Goal: Information Seeking & Learning: Learn about a topic

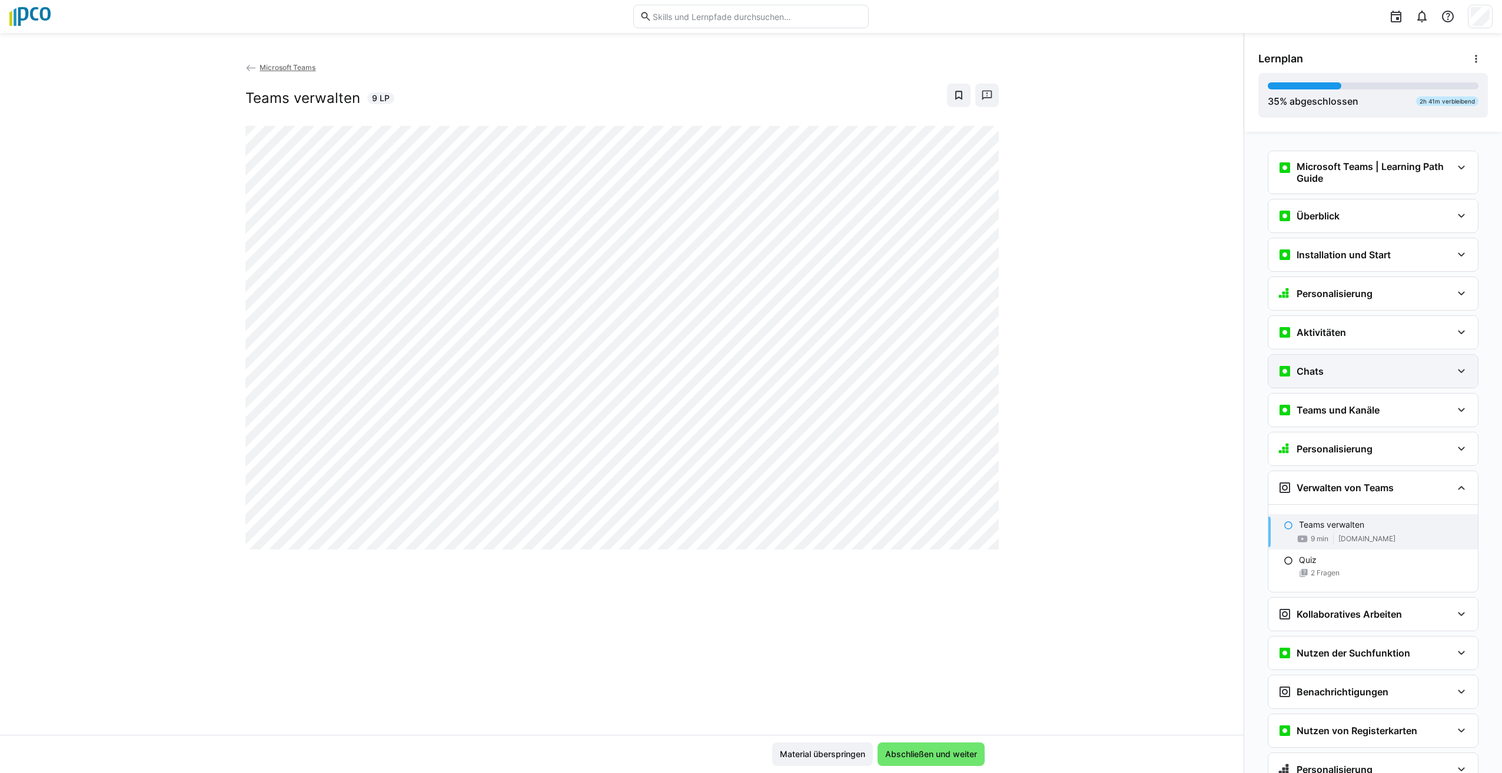
click at [1462, 370] on eds-icon at bounding box center [1461, 371] width 14 height 14
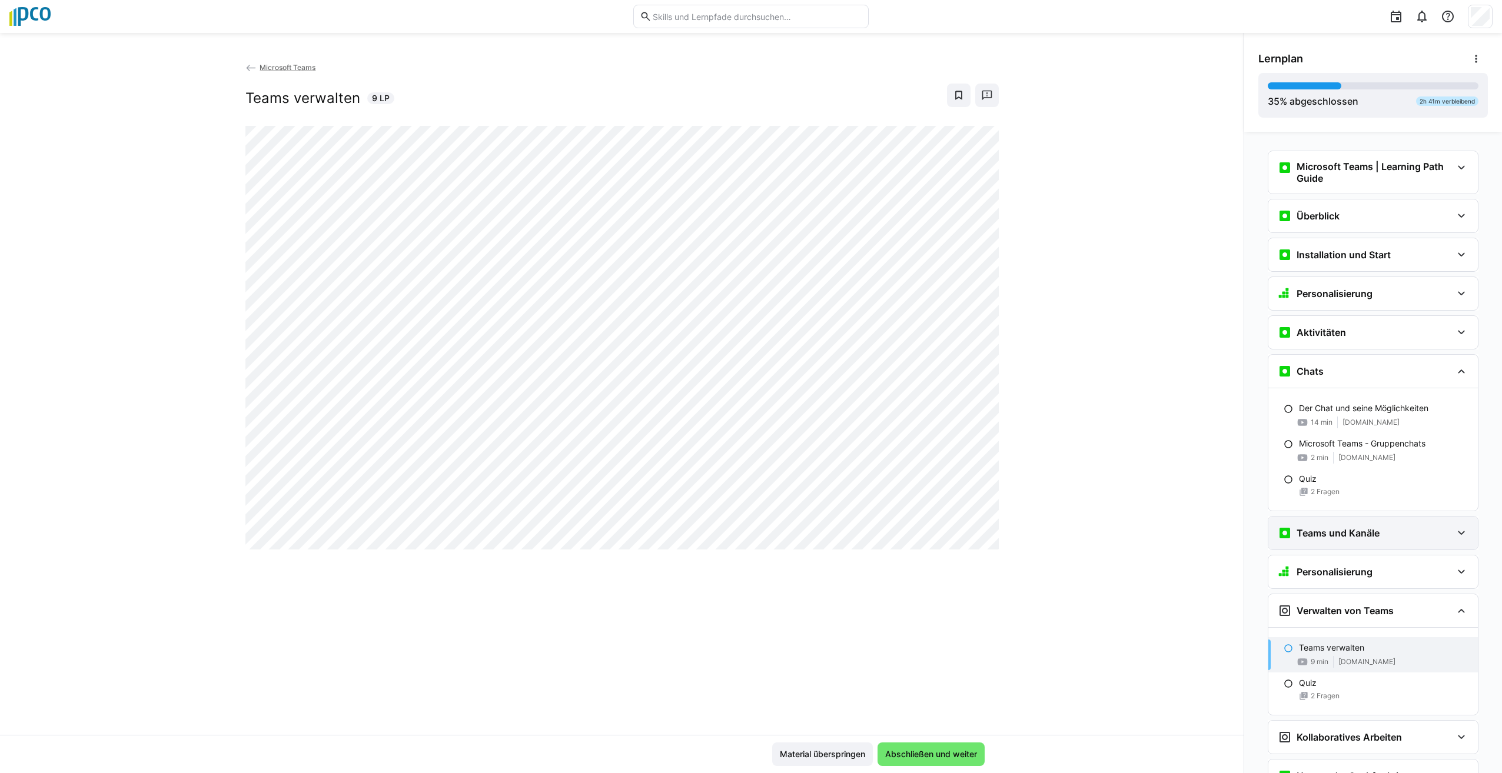
click at [1460, 534] on eds-icon at bounding box center [1461, 533] width 14 height 14
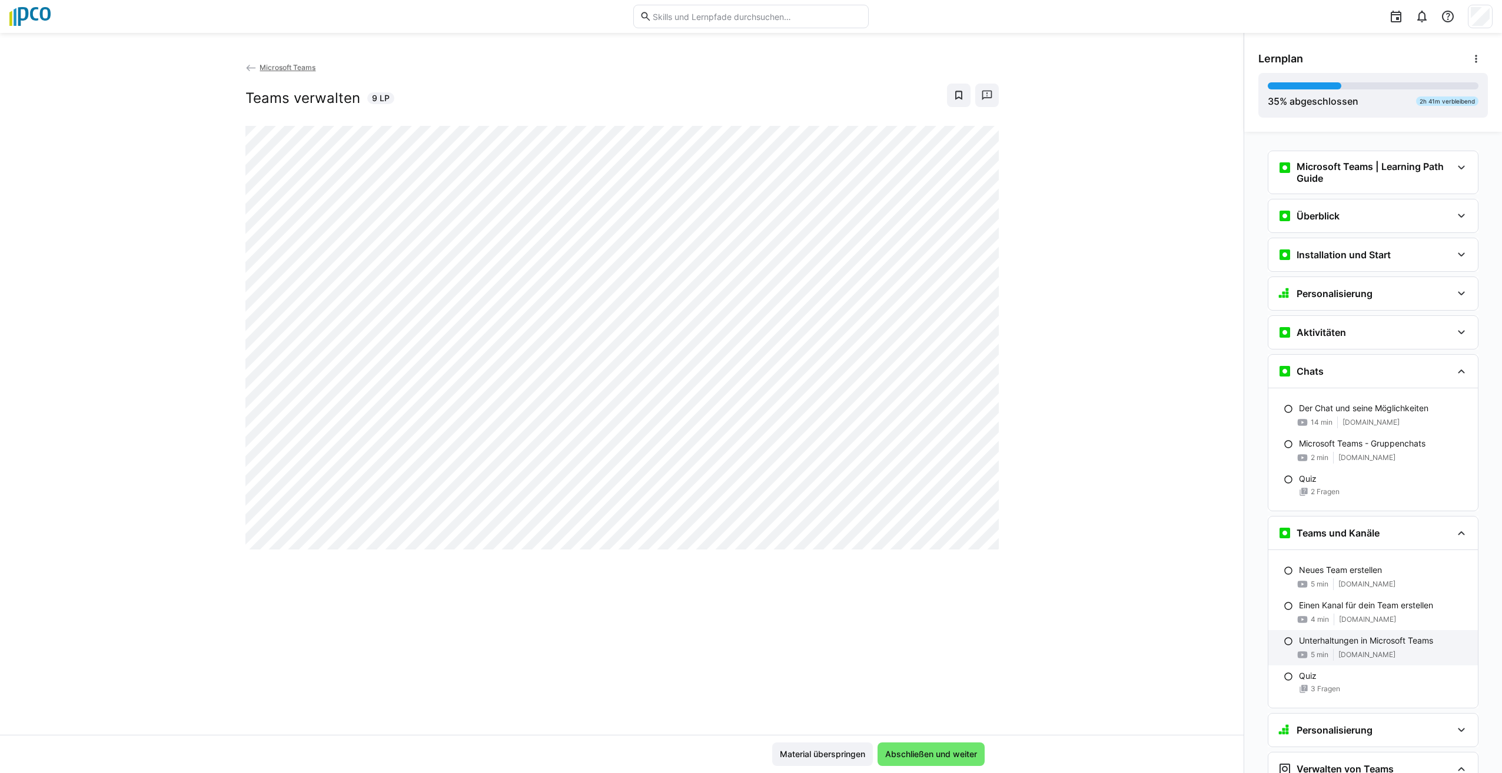
click at [1376, 639] on p "Unterhaltungen in Microsoft Teams" at bounding box center [1366, 641] width 134 height 12
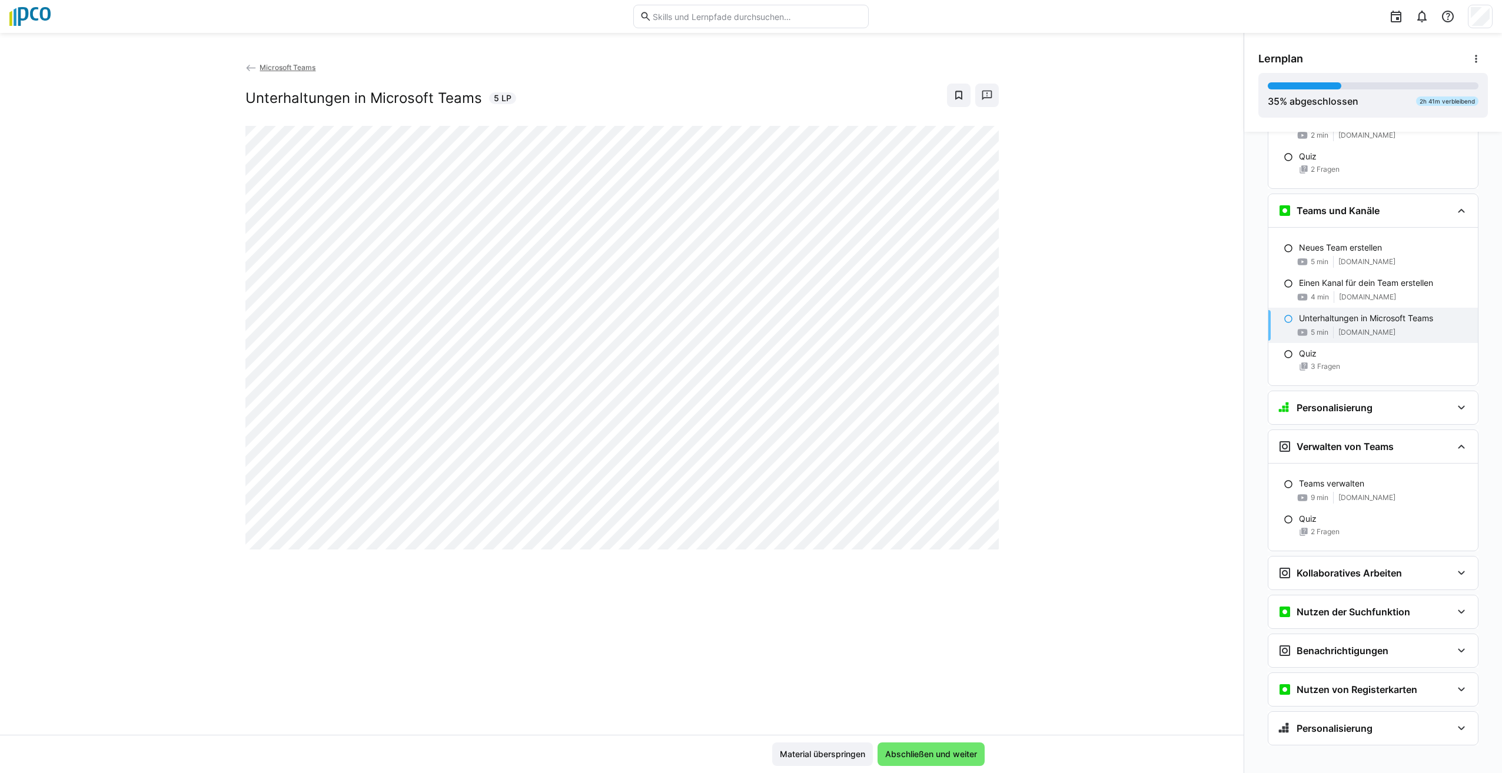
scroll to position [331, 0]
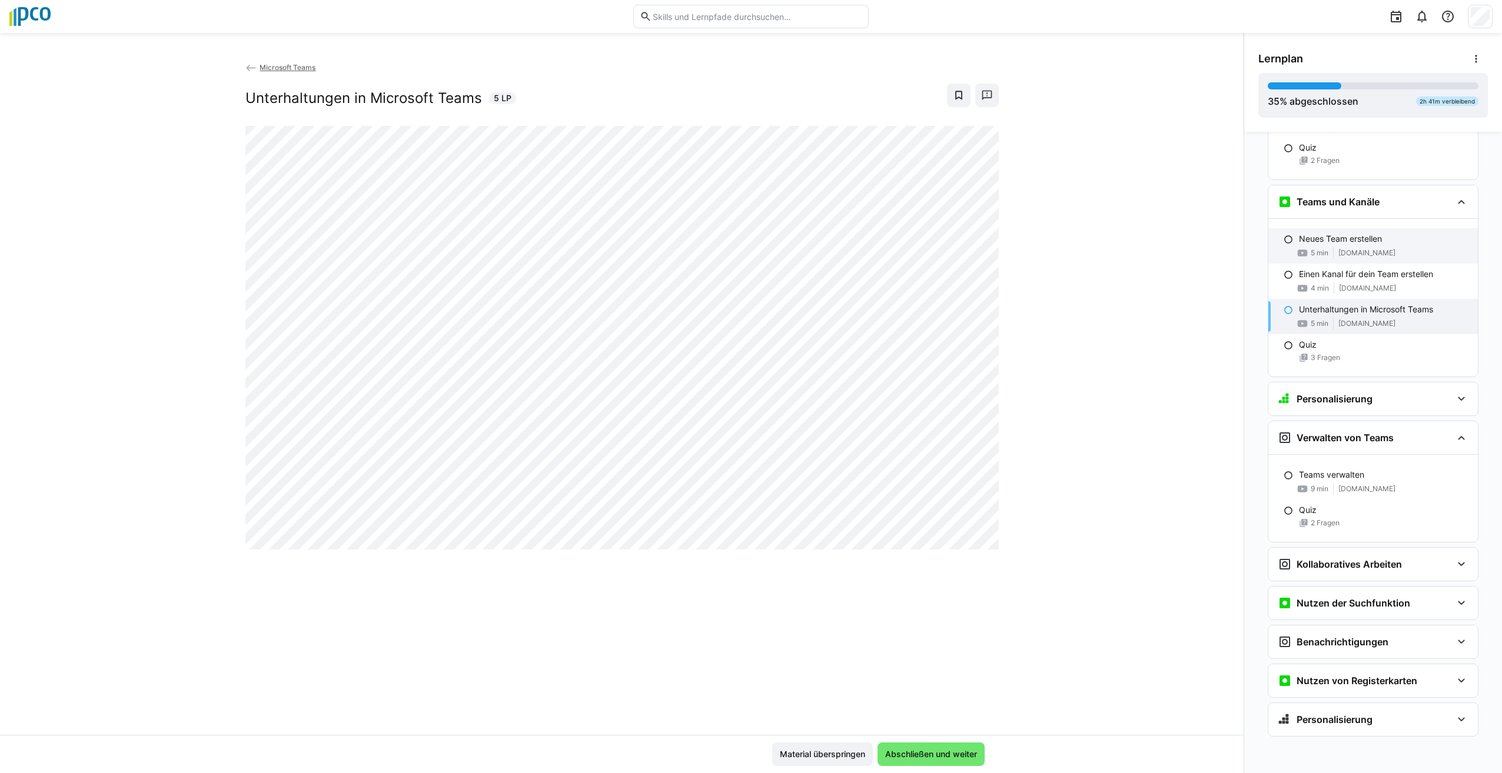
click at [1399, 252] on div "5 min www.youtube.com" at bounding box center [1383, 253] width 169 height 12
click at [1334, 308] on p "Unterhaltungen in Microsoft Teams" at bounding box center [1366, 310] width 134 height 12
click at [945, 757] on span "Abschließen und weiter" at bounding box center [930, 754] width 95 height 12
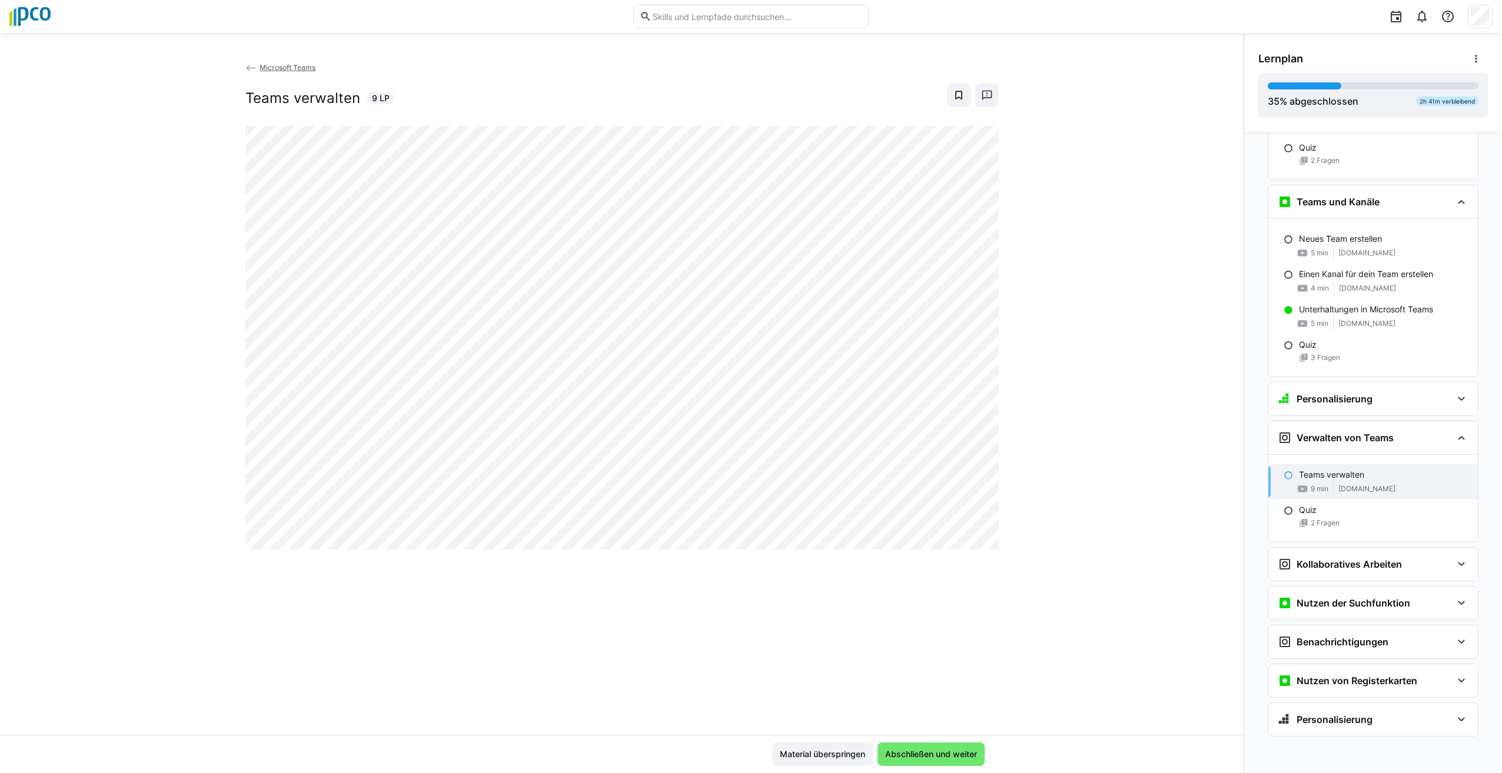
drag, startPoint x: 1493, startPoint y: 375, endPoint x: 1510, endPoint y: 302, distance: 75.6
click at [1501, 302] on html "Microsoft Teams Teams verwalten 9 LP Material überspringen Abschließen und weit…" at bounding box center [751, 386] width 1502 height 773
click at [1457, 195] on eds-icon at bounding box center [1461, 202] width 14 height 14
click at [1454, 357] on eds-icon at bounding box center [1461, 360] width 14 height 14
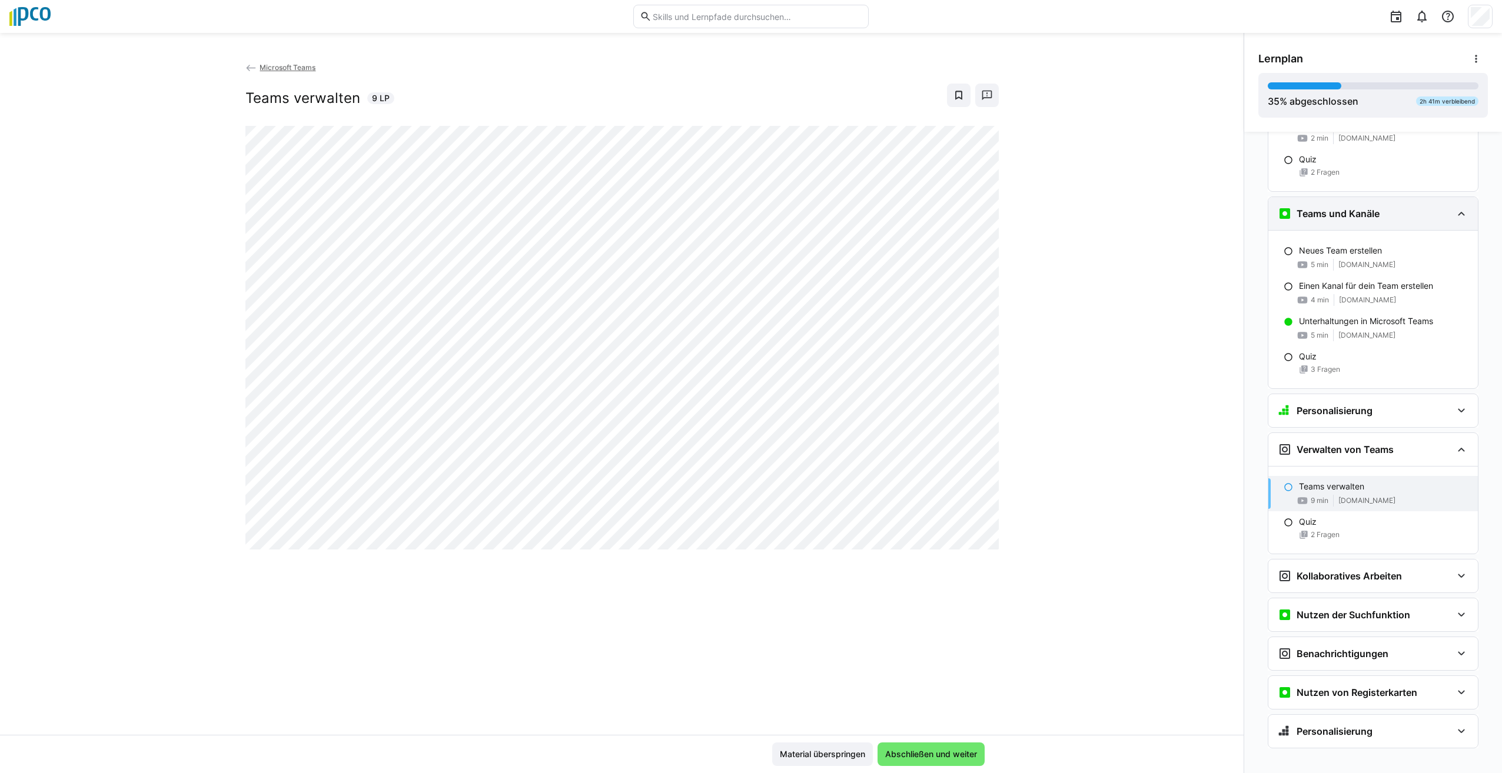
scroll to position [331, 0]
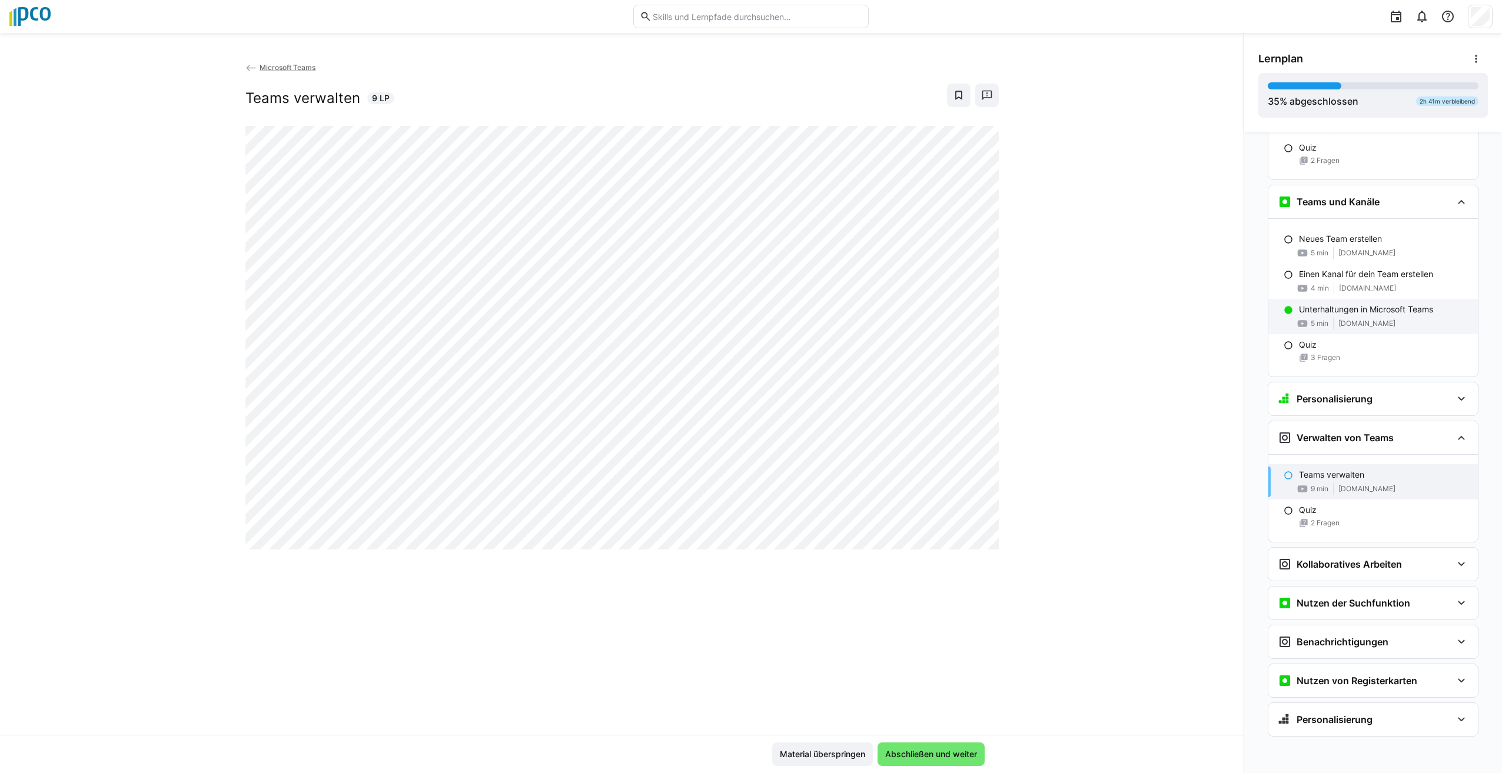
click at [1389, 323] on span "[DOMAIN_NAME]" at bounding box center [1366, 323] width 57 height 9
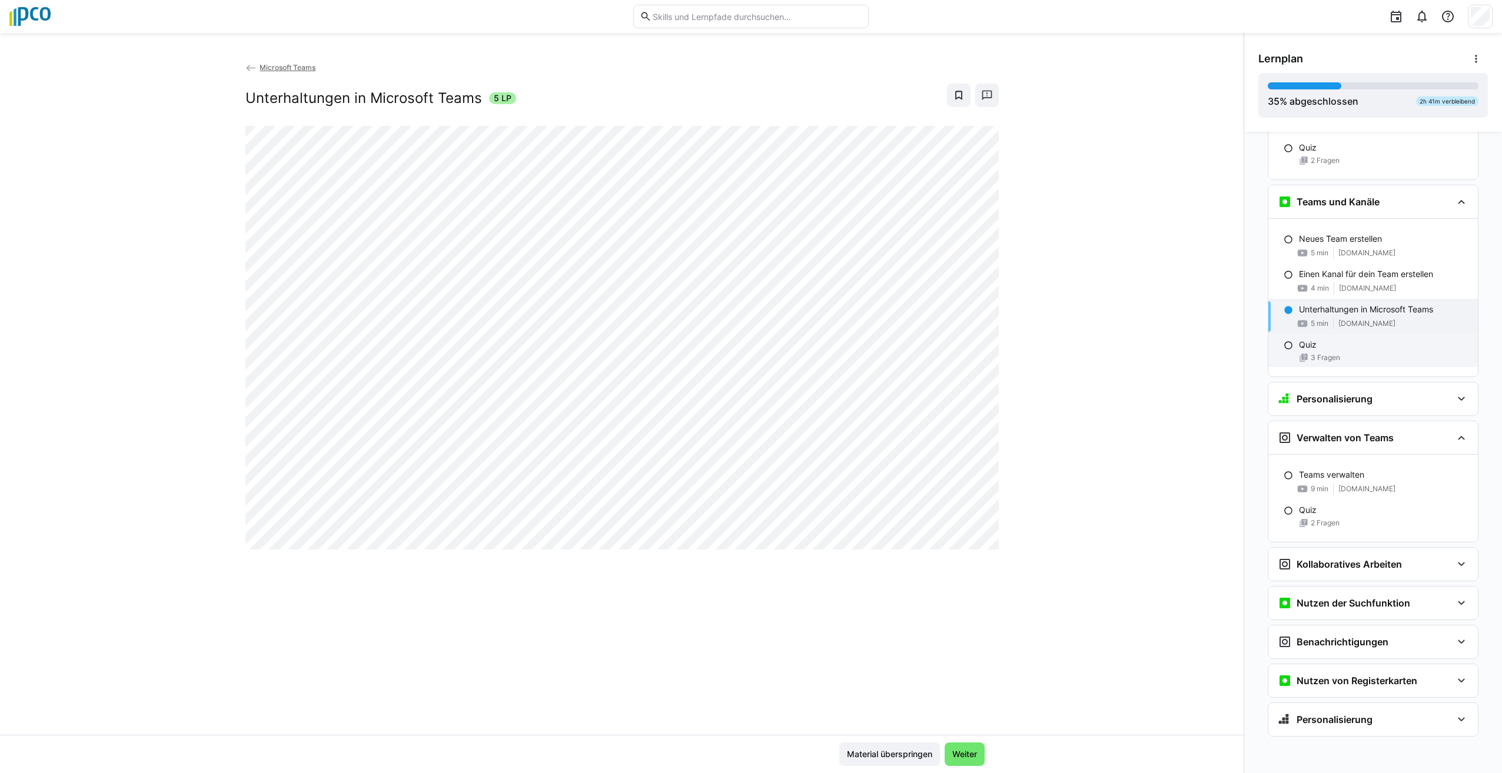
click at [1405, 351] on div "Quiz 3 Fragen" at bounding box center [1372, 350] width 209 height 33
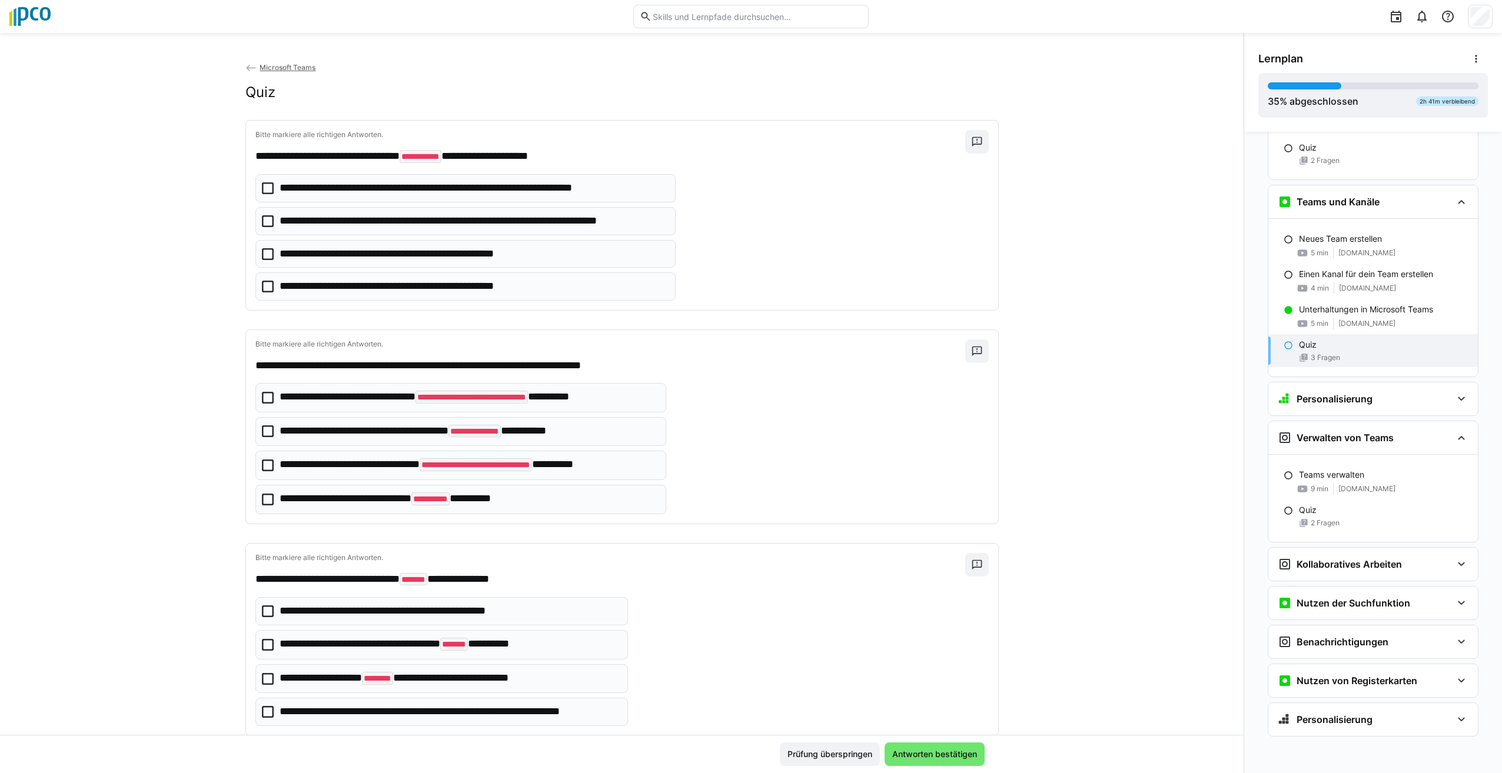
click at [262, 222] on icon at bounding box center [268, 221] width 12 height 12
click at [262, 218] on icon at bounding box center [268, 221] width 12 height 12
click at [262, 677] on icon at bounding box center [268, 679] width 12 height 12
click at [264, 219] on icon at bounding box center [268, 221] width 12 height 12
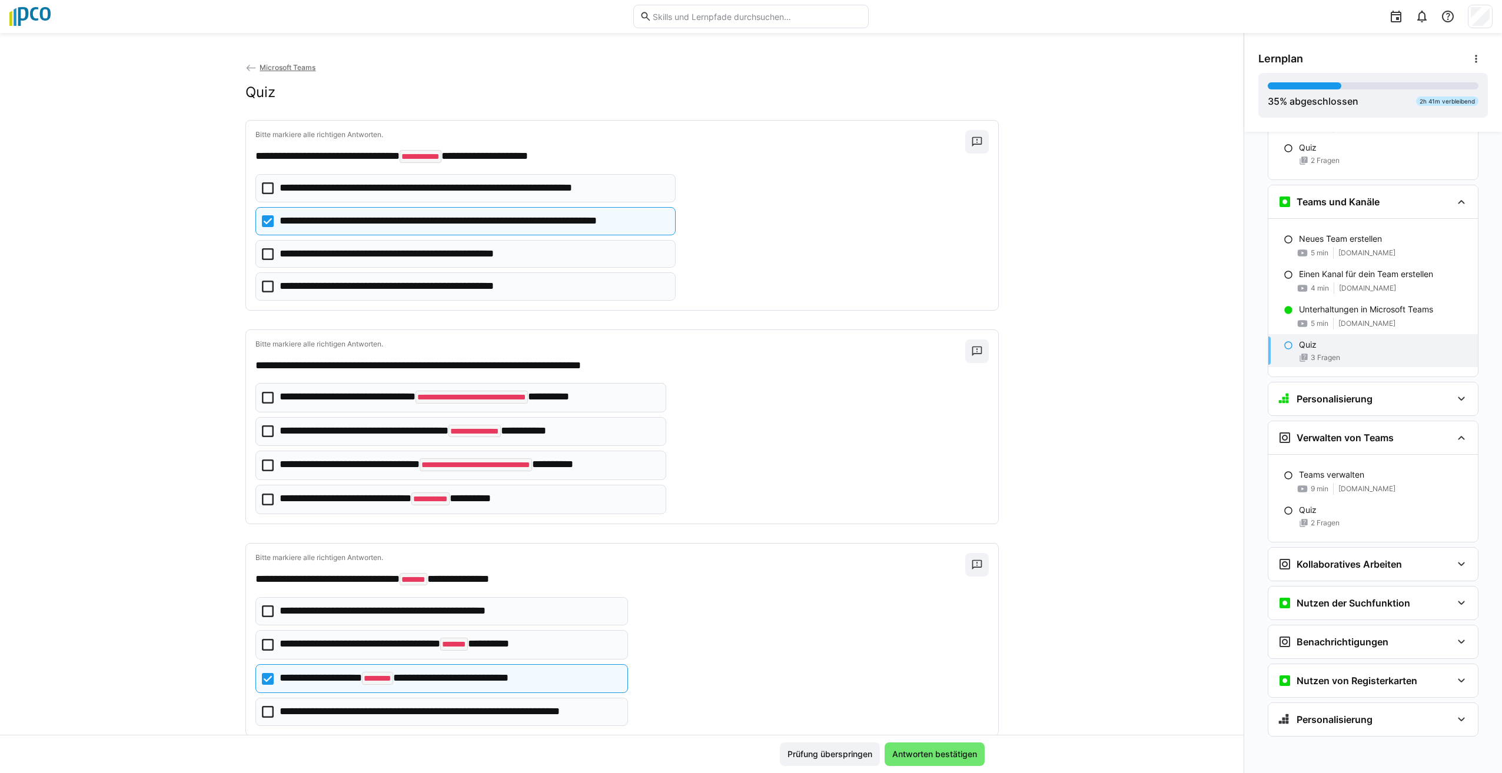
click at [262, 464] on icon at bounding box center [268, 466] width 12 height 12
click at [943, 750] on span "Antworten bestätigen" at bounding box center [934, 754] width 88 height 12
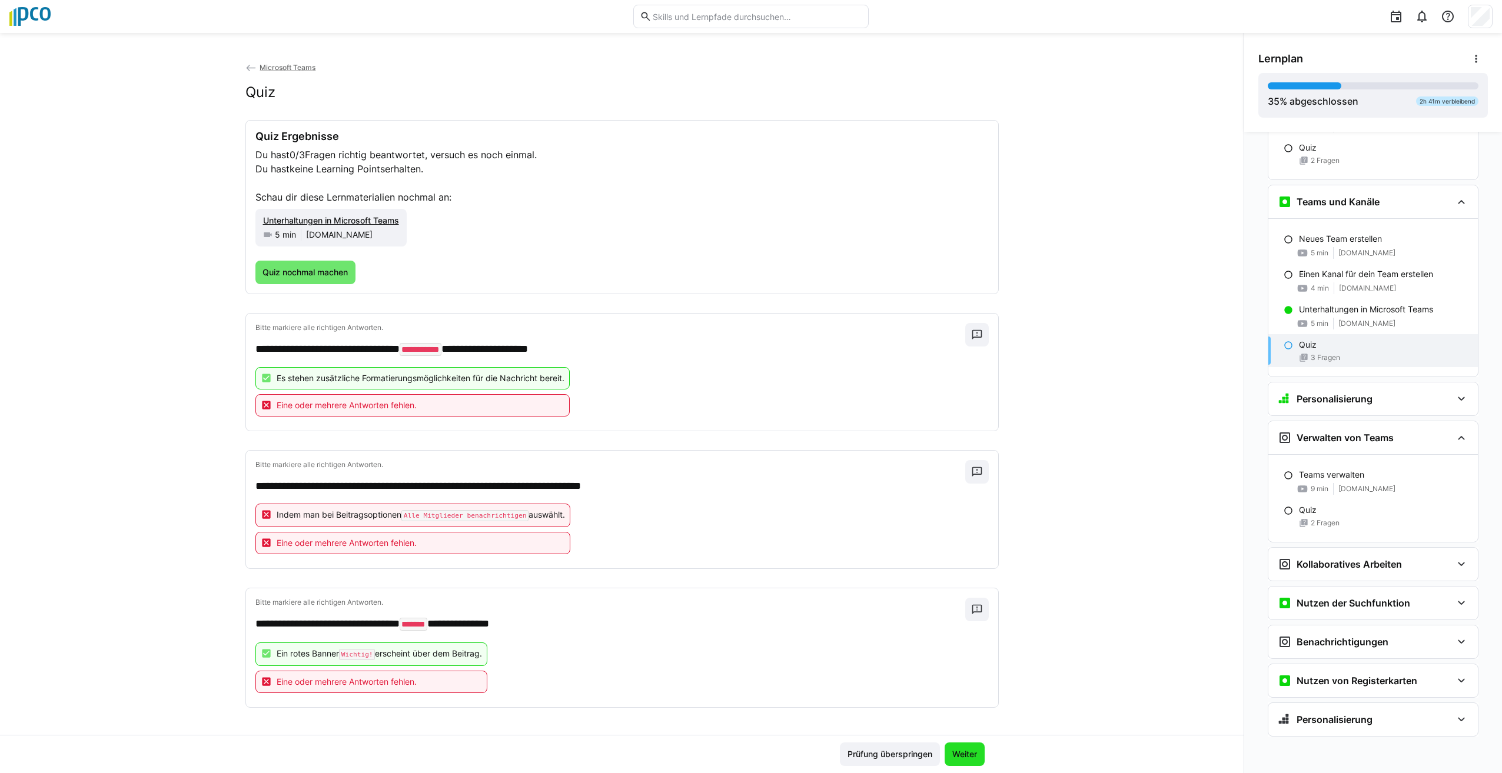
click at [963, 750] on span "Weiter" at bounding box center [964, 754] width 28 height 12
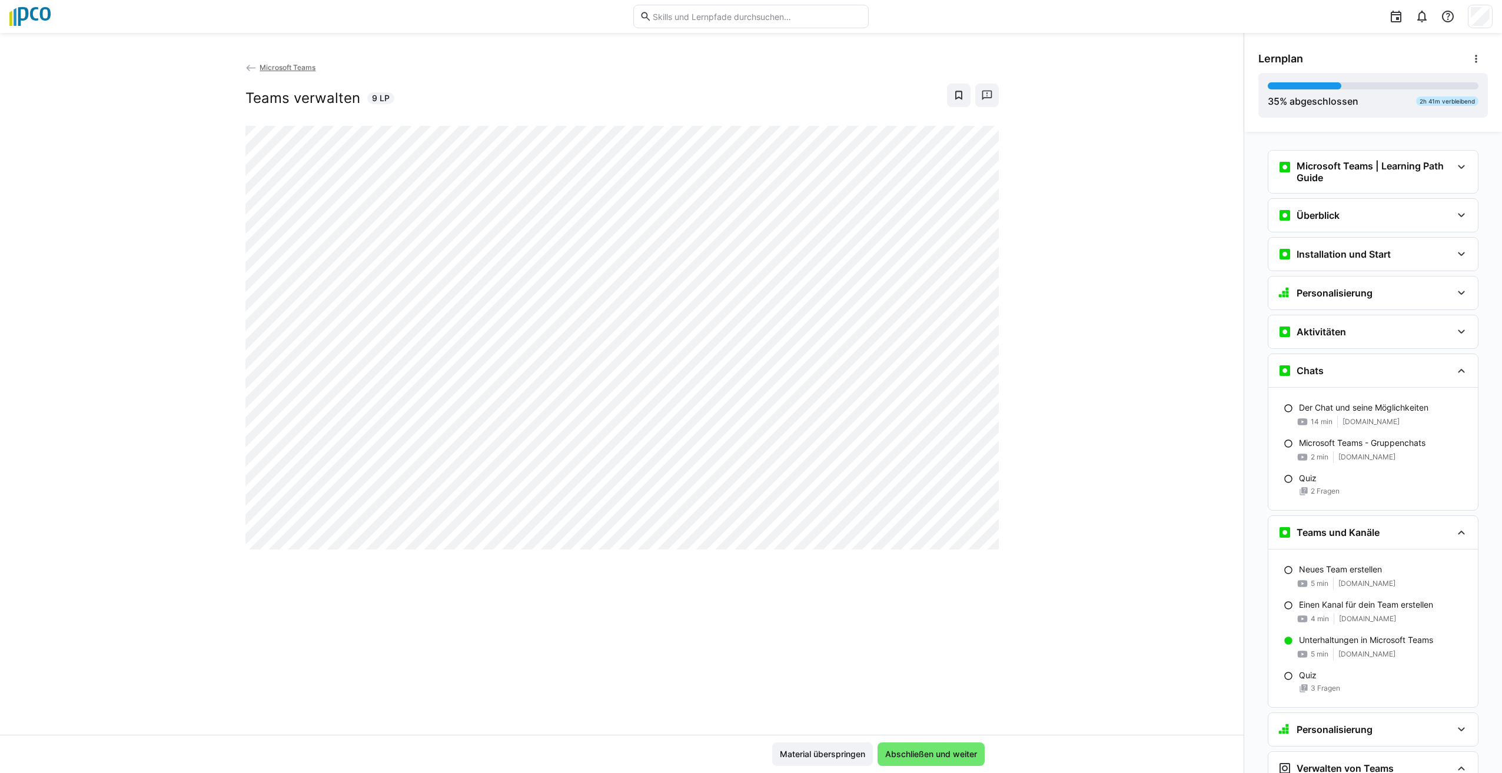
scroll to position [0, 0]
click at [695, 15] on input "text" at bounding box center [756, 16] width 211 height 11
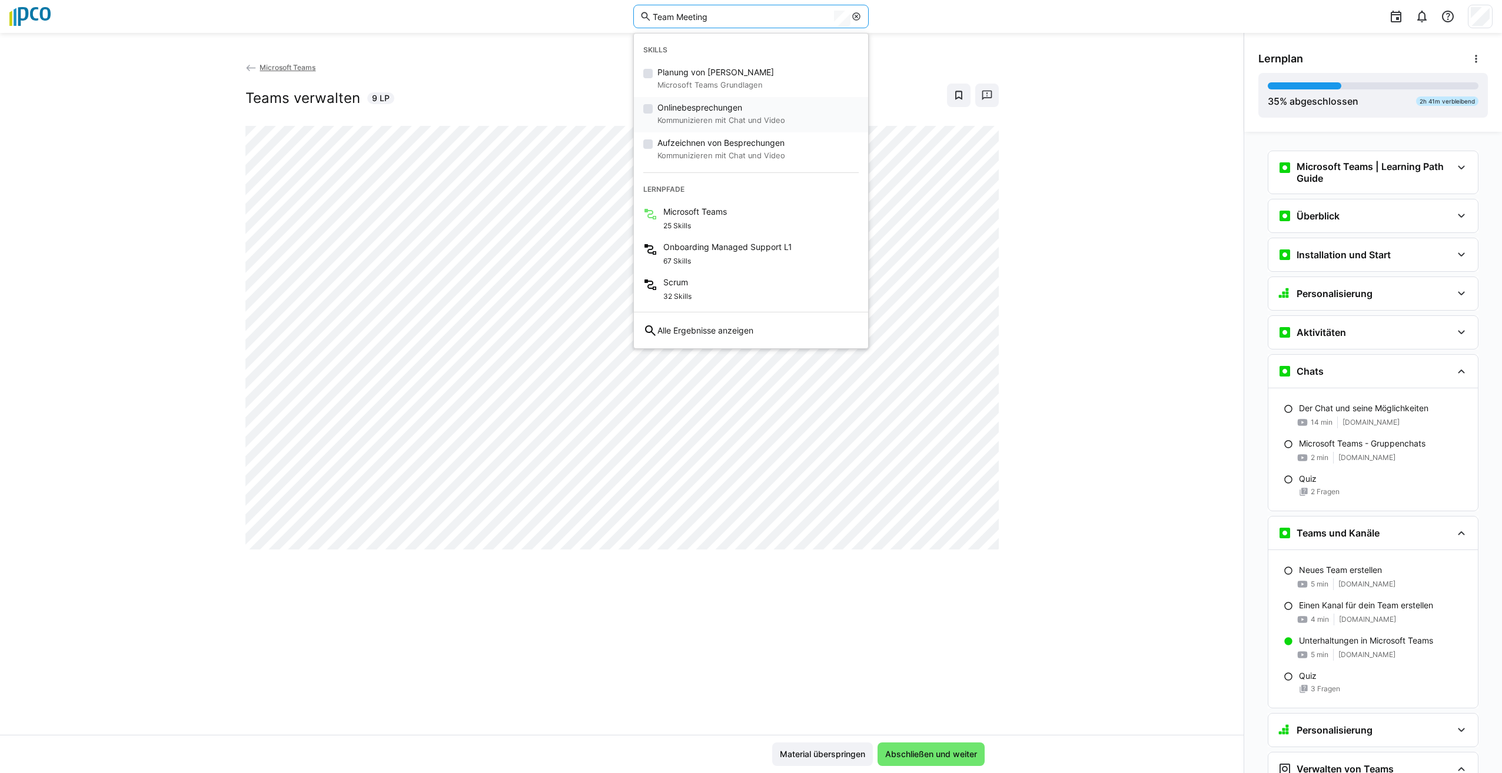
type input "Team Meeting"
click at [706, 114] on small "Kommunizieren mit Chat und Video" at bounding box center [721, 121] width 128 height 14
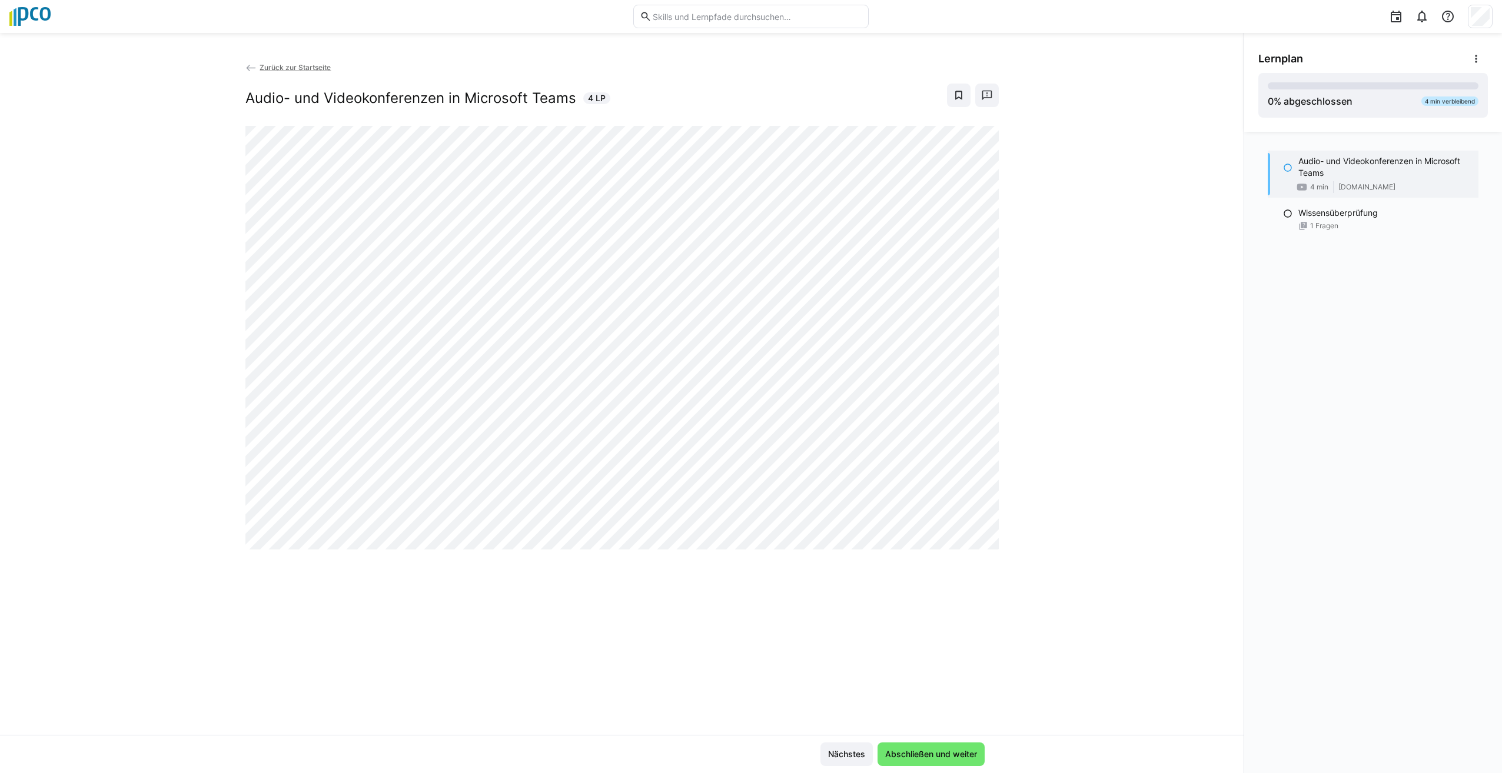
click at [626, 571] on div "Zurück zur Startseite Audio- und Videokonferenzen in Microsoft Teams 4 LP" at bounding box center [621, 398] width 1243 height 674
click at [1358, 102] on div "0 % abgeschlossen 4 min verbleibend" at bounding box center [1372, 95] width 211 height 26
click at [1365, 221] on div "1 Fragen" at bounding box center [1383, 225] width 171 height 9
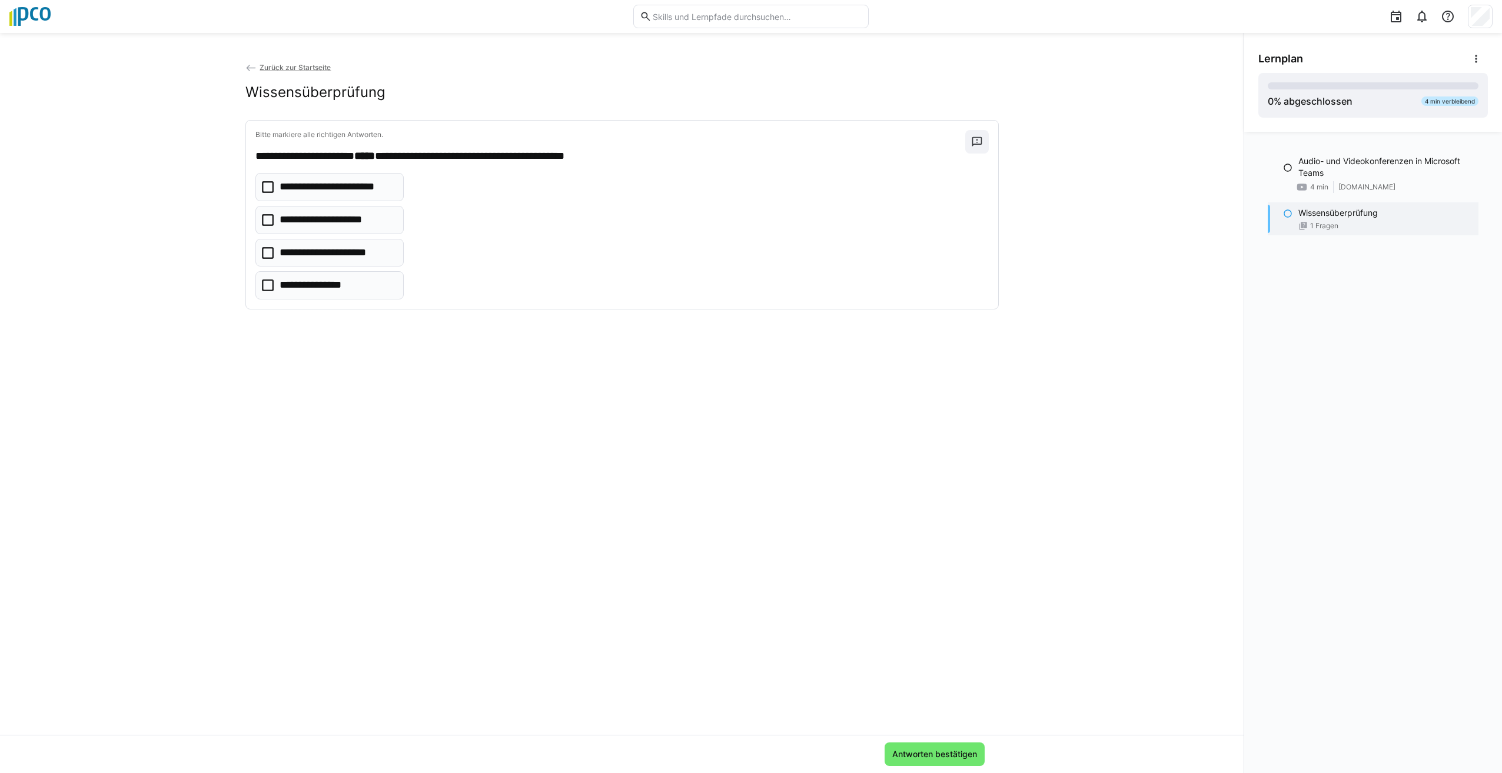
click at [264, 221] on icon at bounding box center [268, 220] width 12 height 12
click at [953, 750] on span "Antworten bestätigen" at bounding box center [934, 754] width 88 height 12
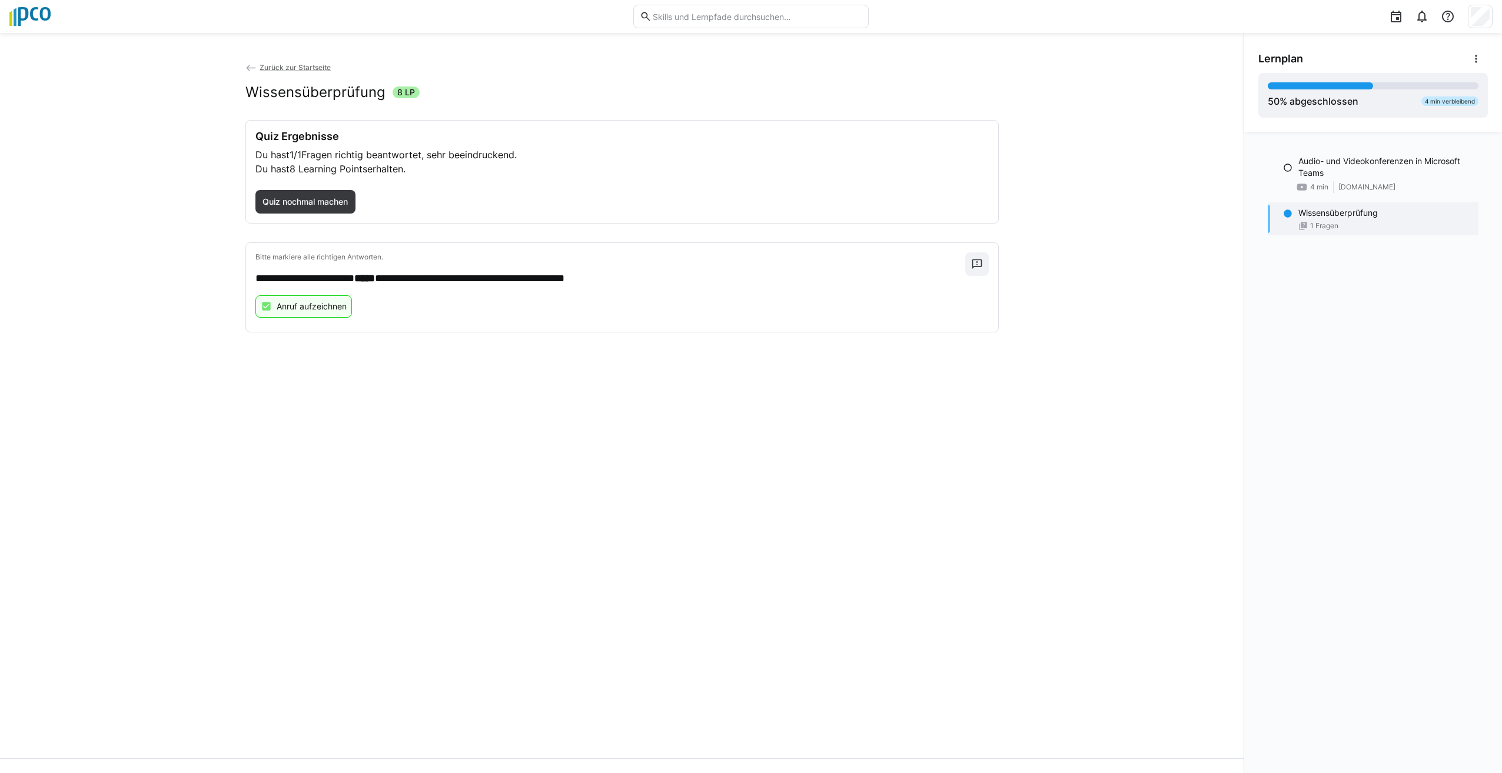
click at [1381, 96] on div "50 % abgeschlossen 4 min verbleibend" at bounding box center [1372, 95] width 211 height 26
click at [301, 65] on span "Zurück zur Startseite" at bounding box center [294, 67] width 71 height 9
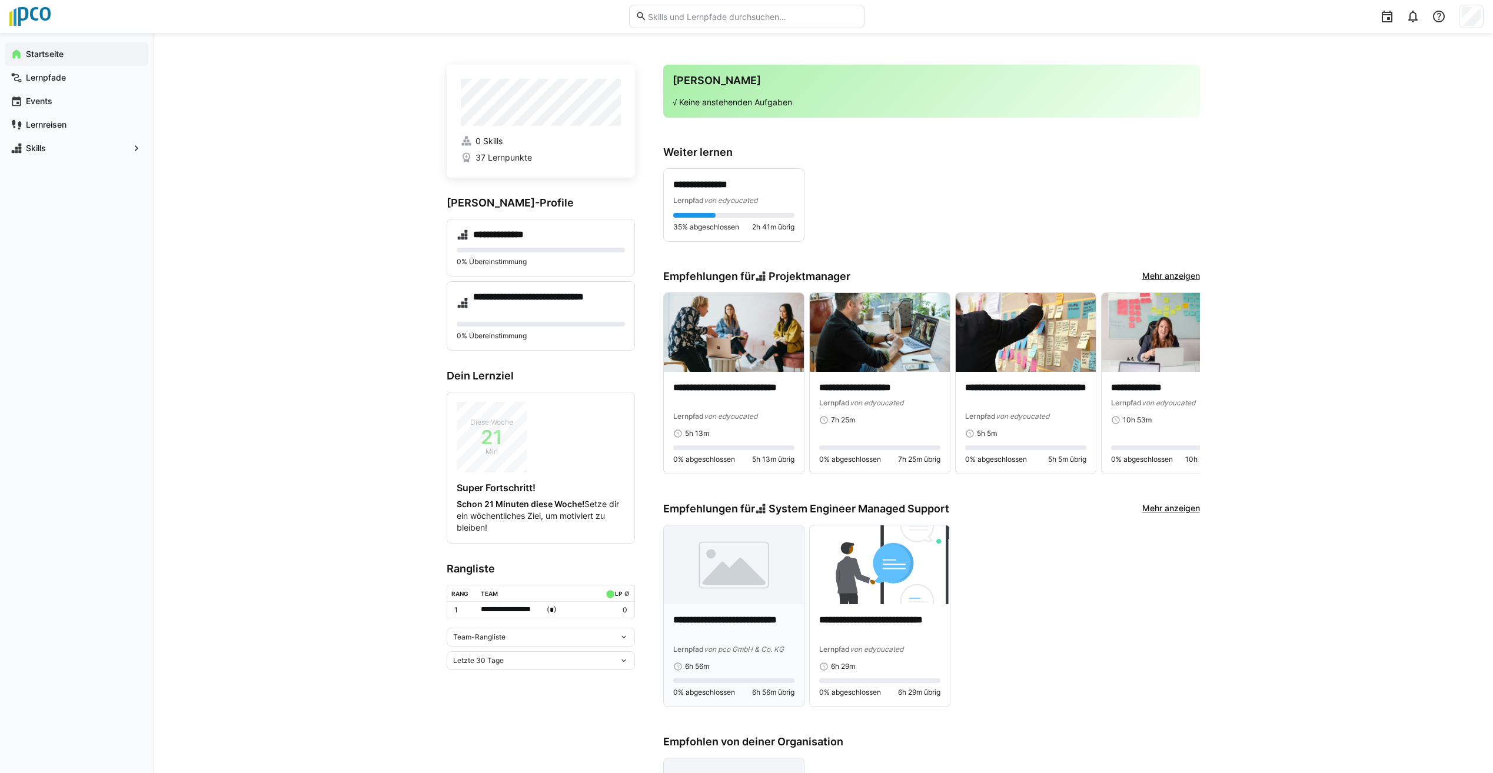
click at [734, 618] on p "**********" at bounding box center [733, 627] width 121 height 27
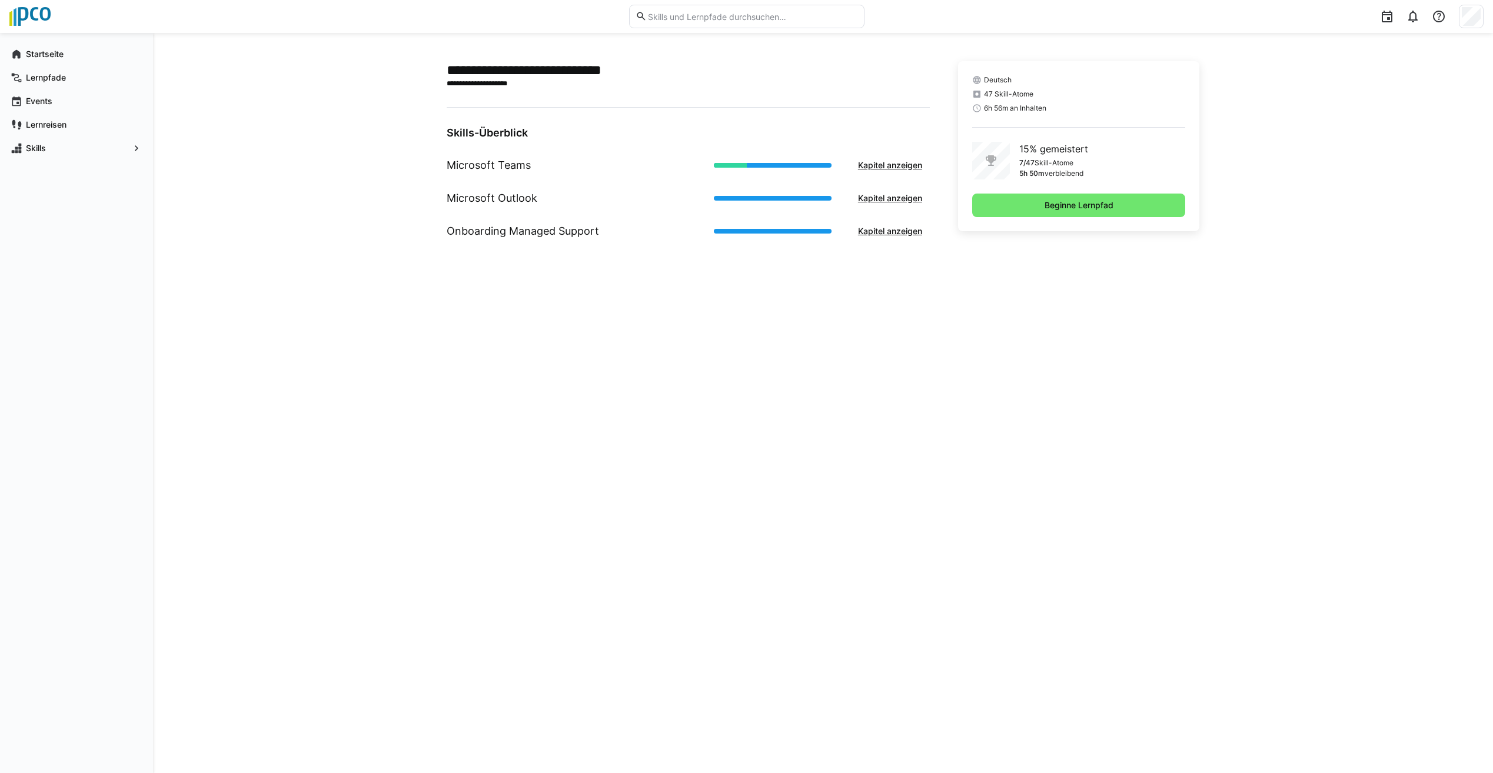
click at [777, 204] on div "Kapitel anzeigen" at bounding box center [822, 199] width 216 height 24
click at [788, 166] on div at bounding box center [773, 165] width 118 height 5
click at [510, 205] on h1 "Microsoft Outlook" at bounding box center [492, 198] width 91 height 15
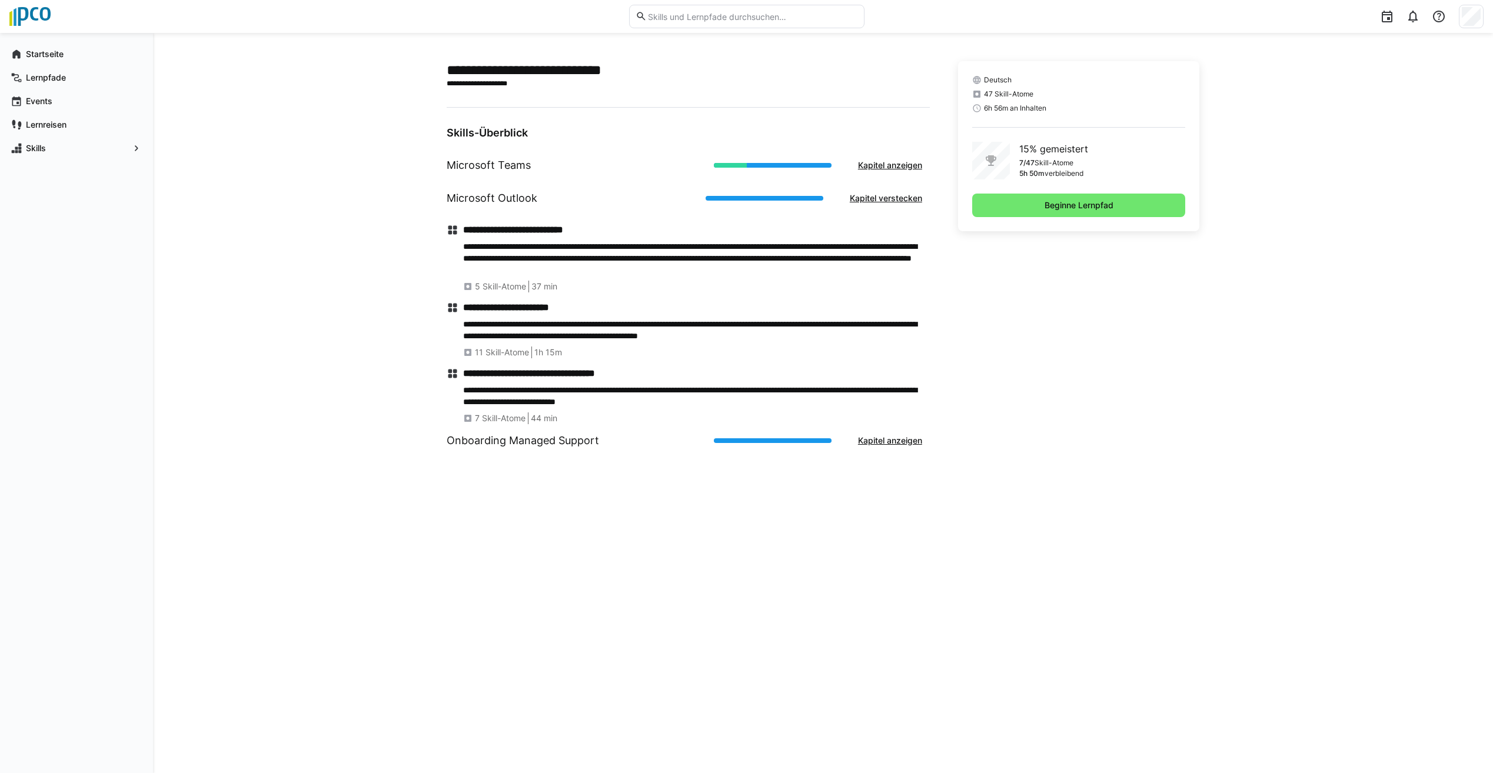
click at [223, 225] on div "**********" at bounding box center [823, 403] width 1340 height 740
click at [1078, 205] on span "Beginne Lernpfad" at bounding box center [1079, 205] width 72 height 12
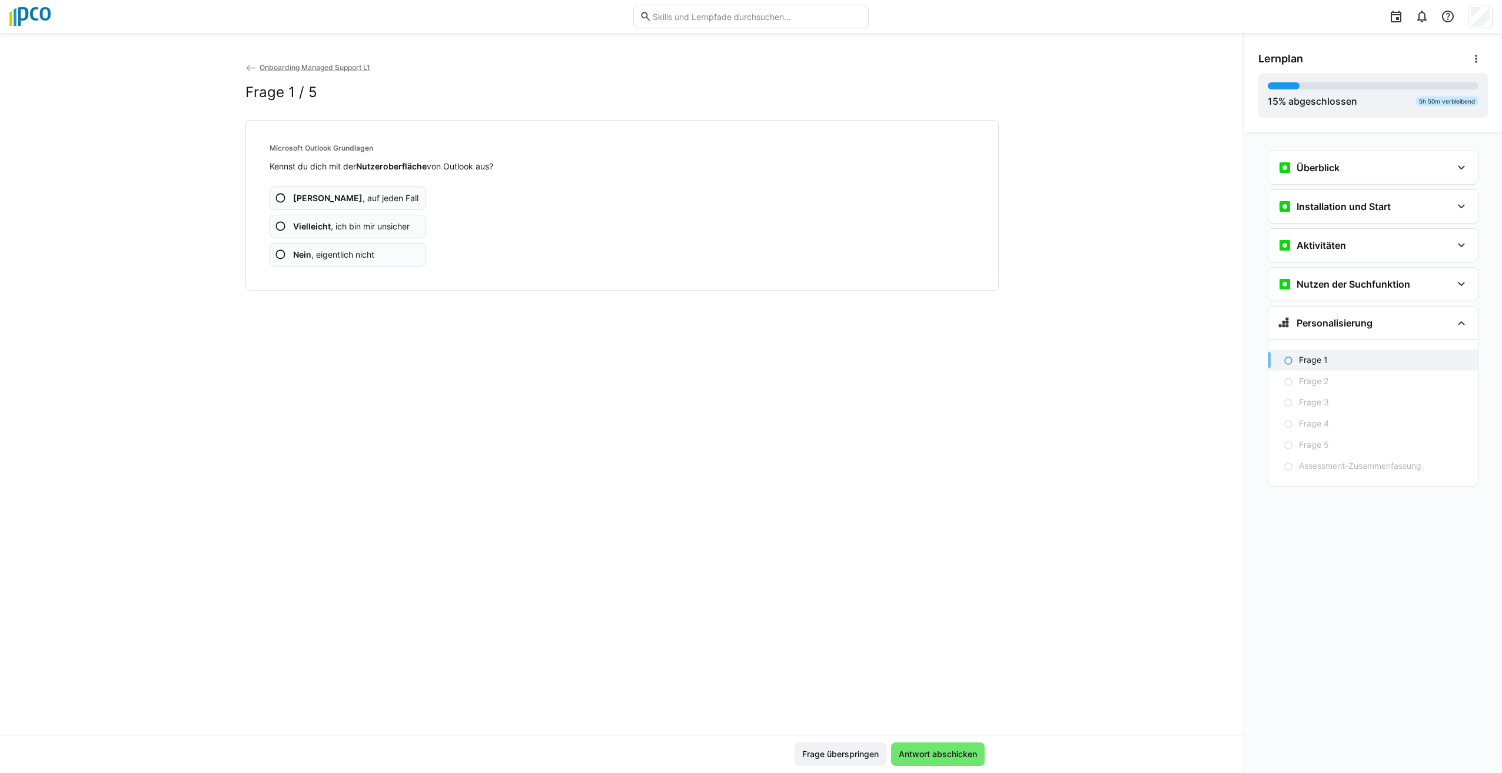
click at [277, 257] on eds-icon at bounding box center [281, 255] width 12 height 12
click at [279, 200] on eds-icon at bounding box center [281, 198] width 12 height 12
click at [278, 225] on eds-icon at bounding box center [281, 227] width 12 height 12
click at [281, 255] on eds-icon at bounding box center [281, 255] width 12 height 12
click at [279, 252] on eds-icon at bounding box center [281, 255] width 12 height 12
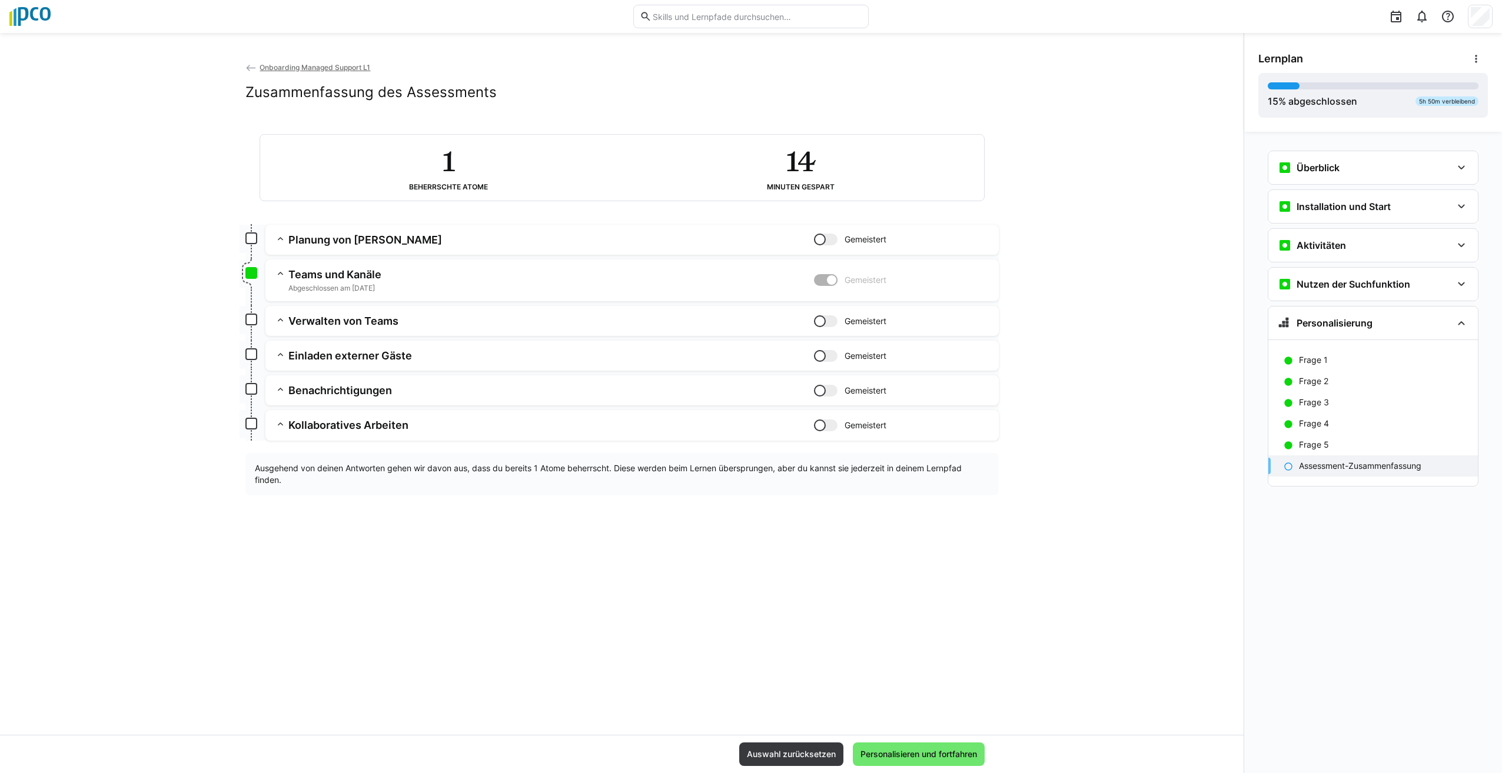
click at [357, 242] on h3 "Planung von [PERSON_NAME]" at bounding box center [550, 240] width 525 height 14
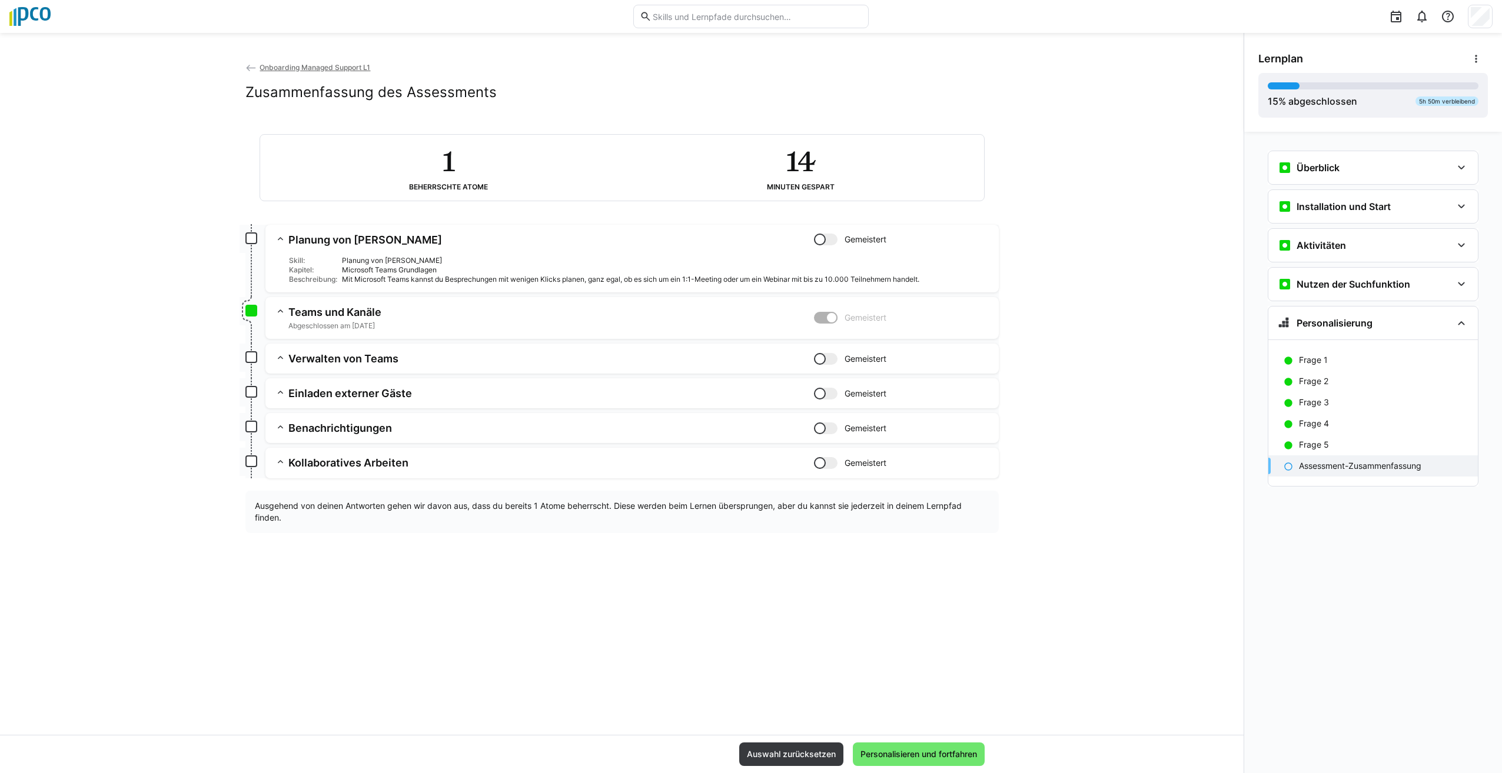
click at [344, 261] on div "Planung von [PERSON_NAME]" at bounding box center [665, 260] width 647 height 9
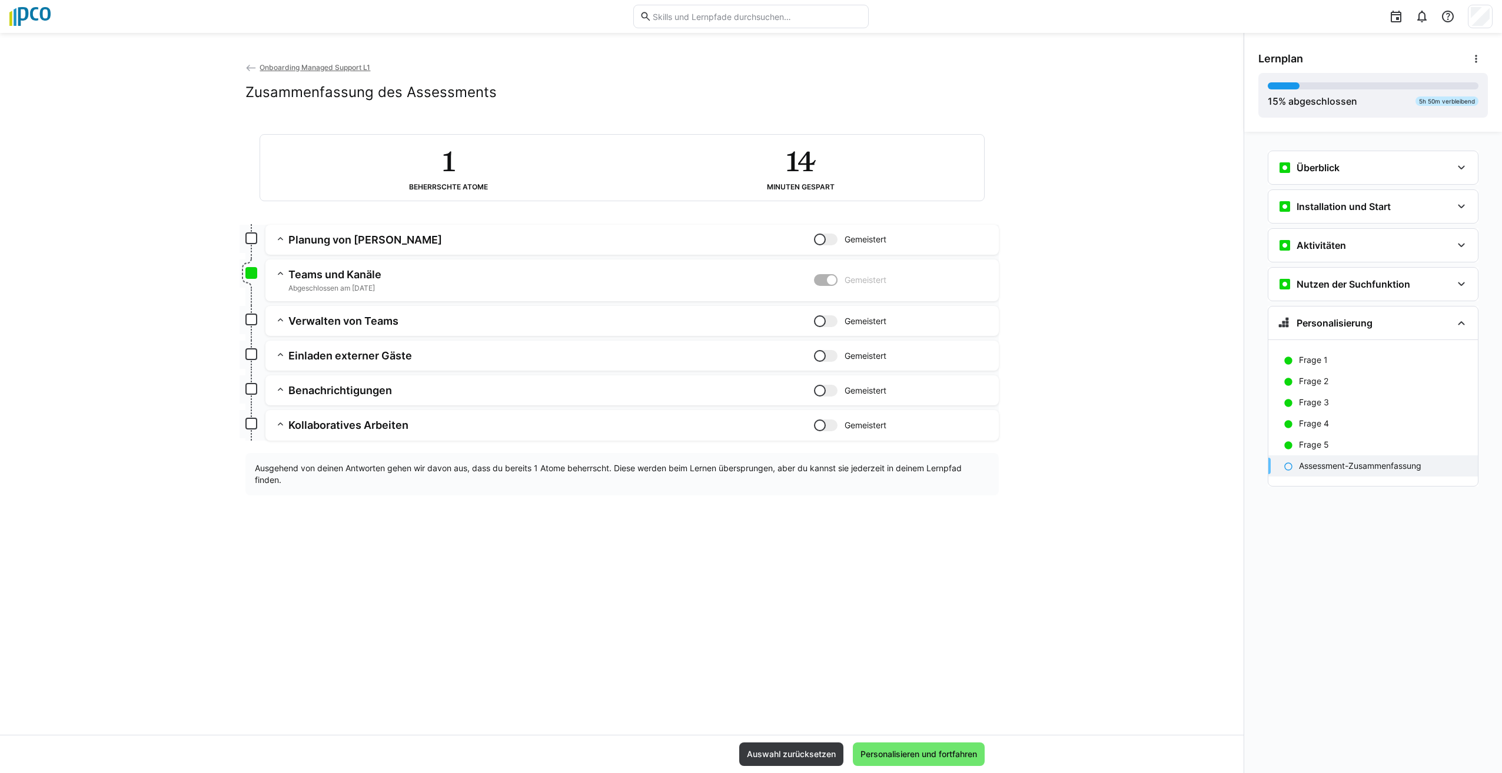
click at [381, 237] on h3 "Planung von [PERSON_NAME]" at bounding box center [550, 240] width 525 height 14
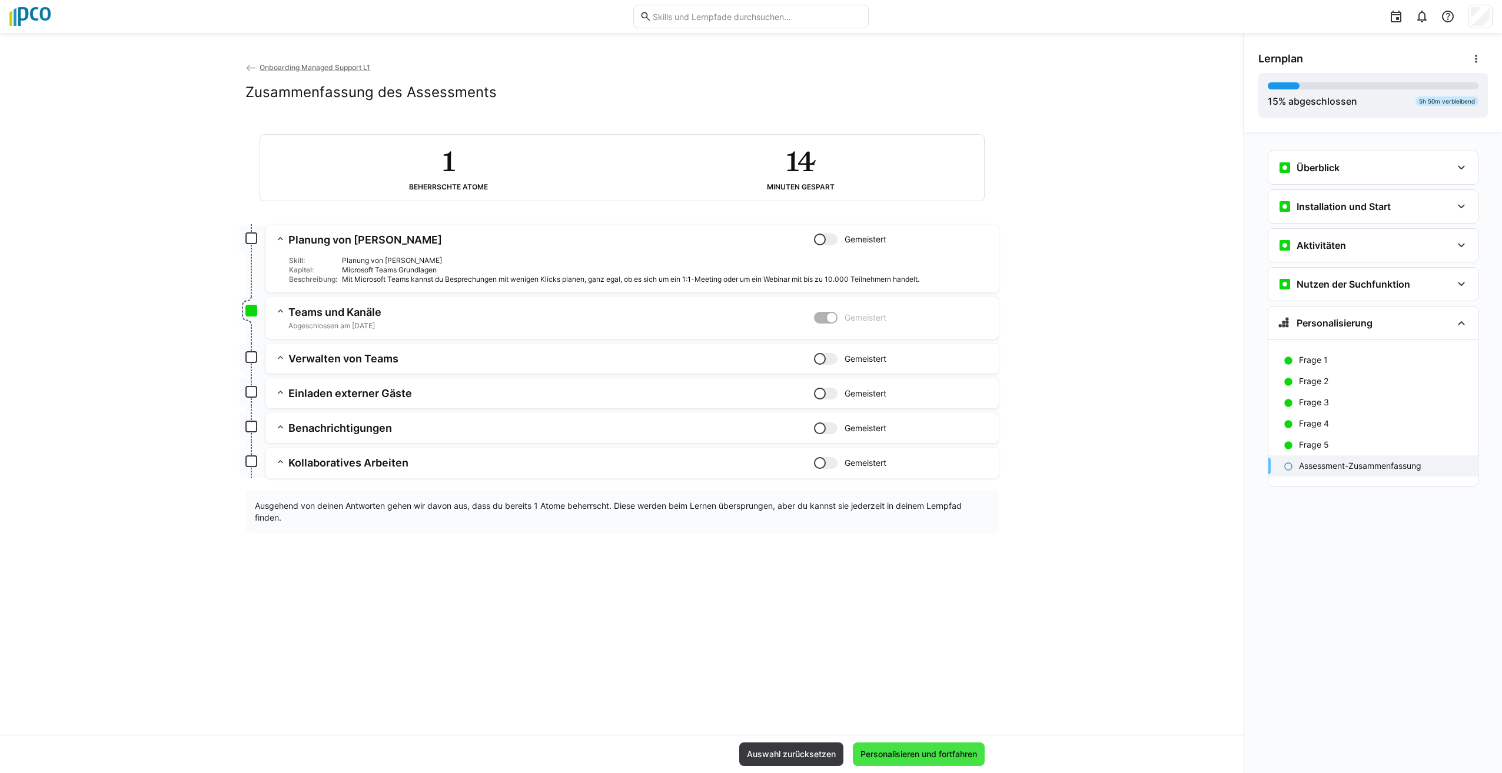
click at [908, 754] on span "Personalisieren und fortfahren" at bounding box center [918, 754] width 120 height 12
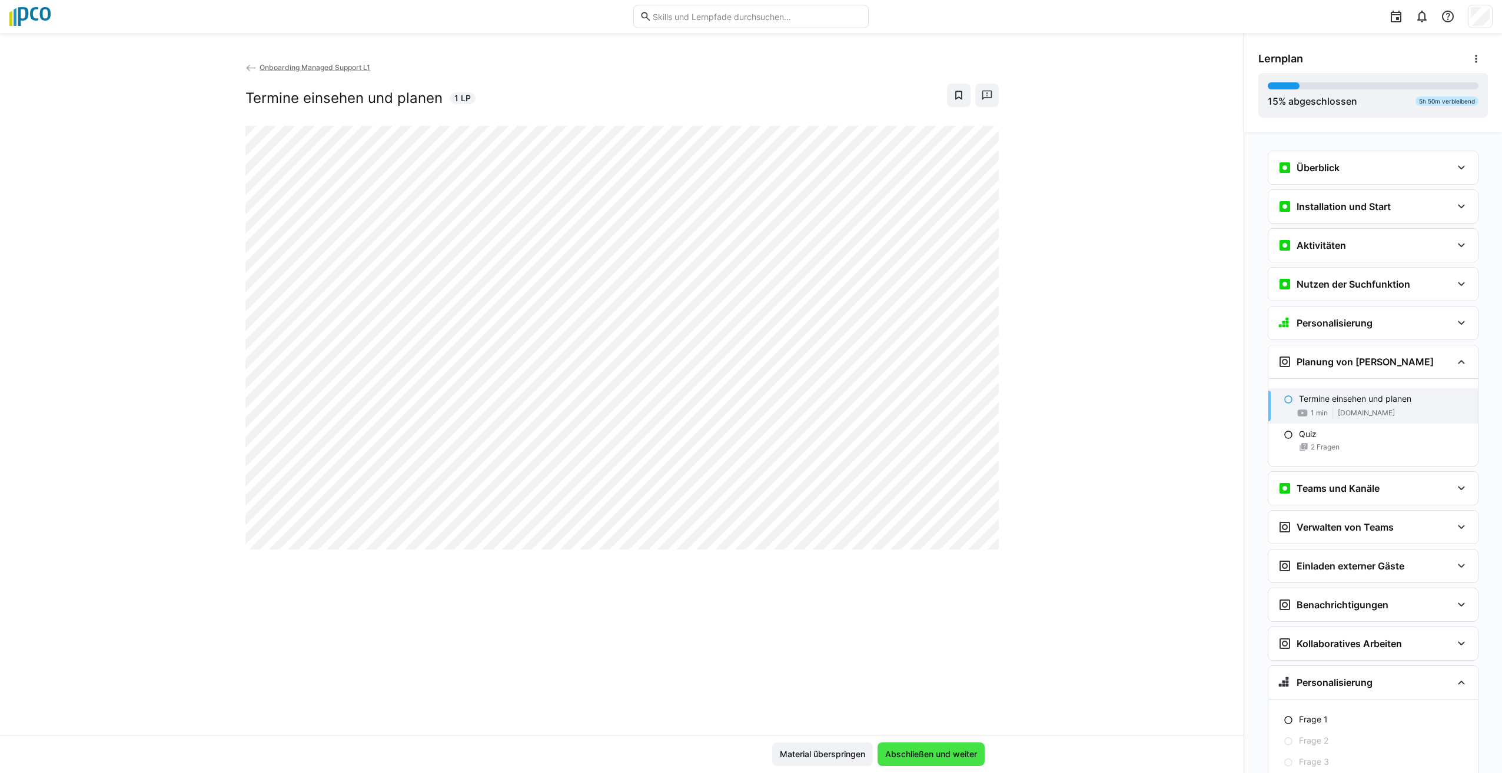
scroll to position [22, 0]
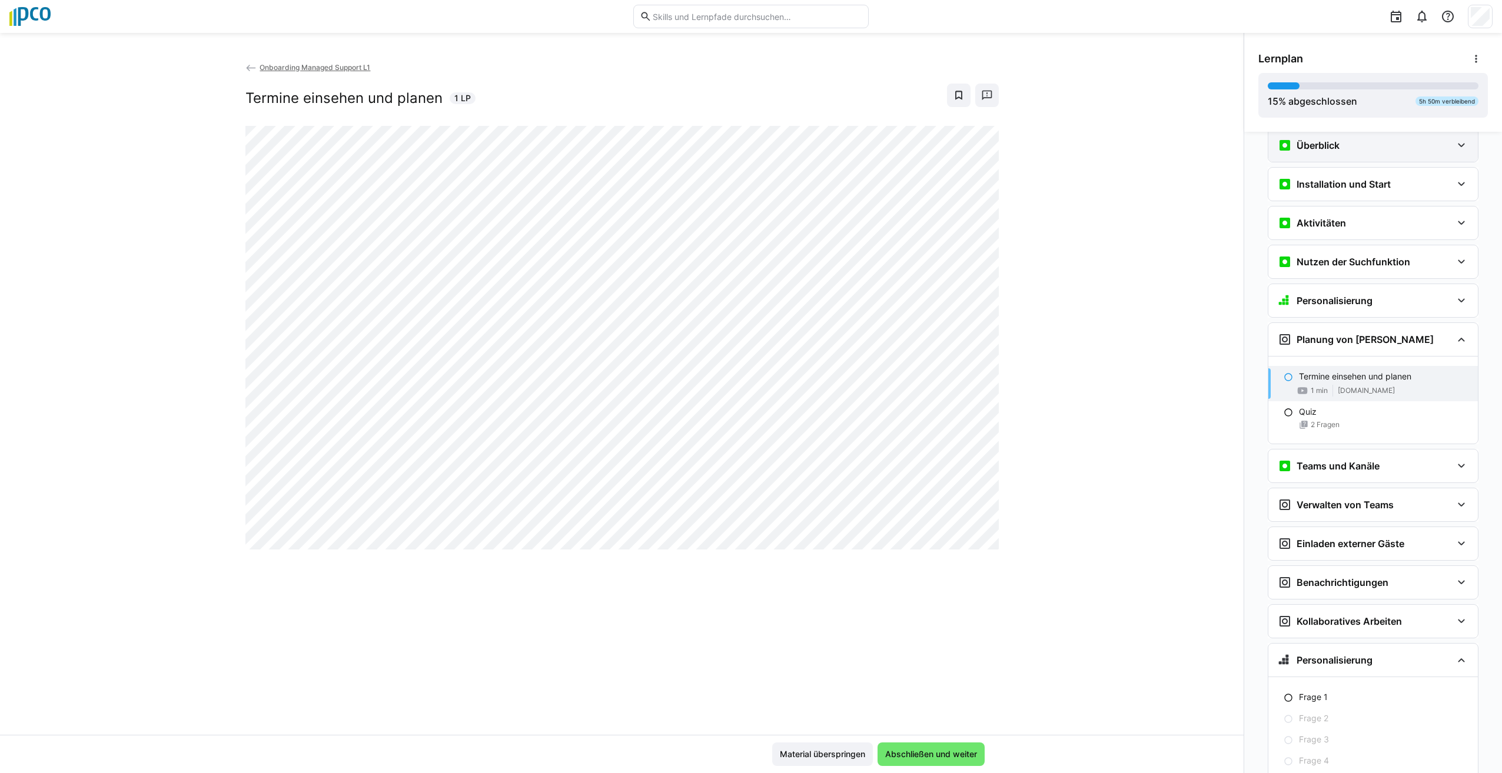
click at [1454, 142] on eds-icon at bounding box center [1461, 145] width 14 height 14
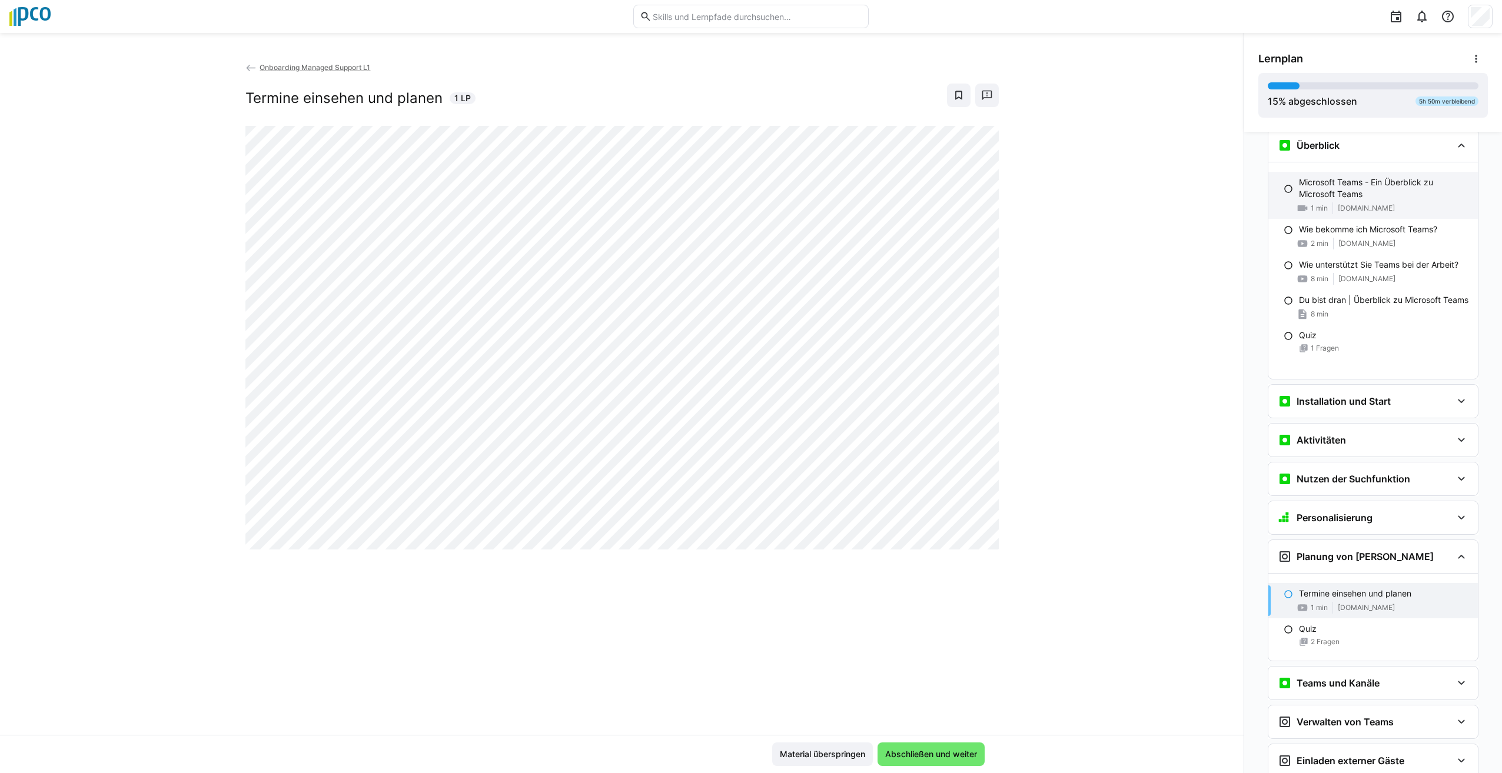
click at [1400, 188] on p "Microsoft Teams - Ein Überblick zu Microsoft Teams" at bounding box center [1383, 189] width 169 height 24
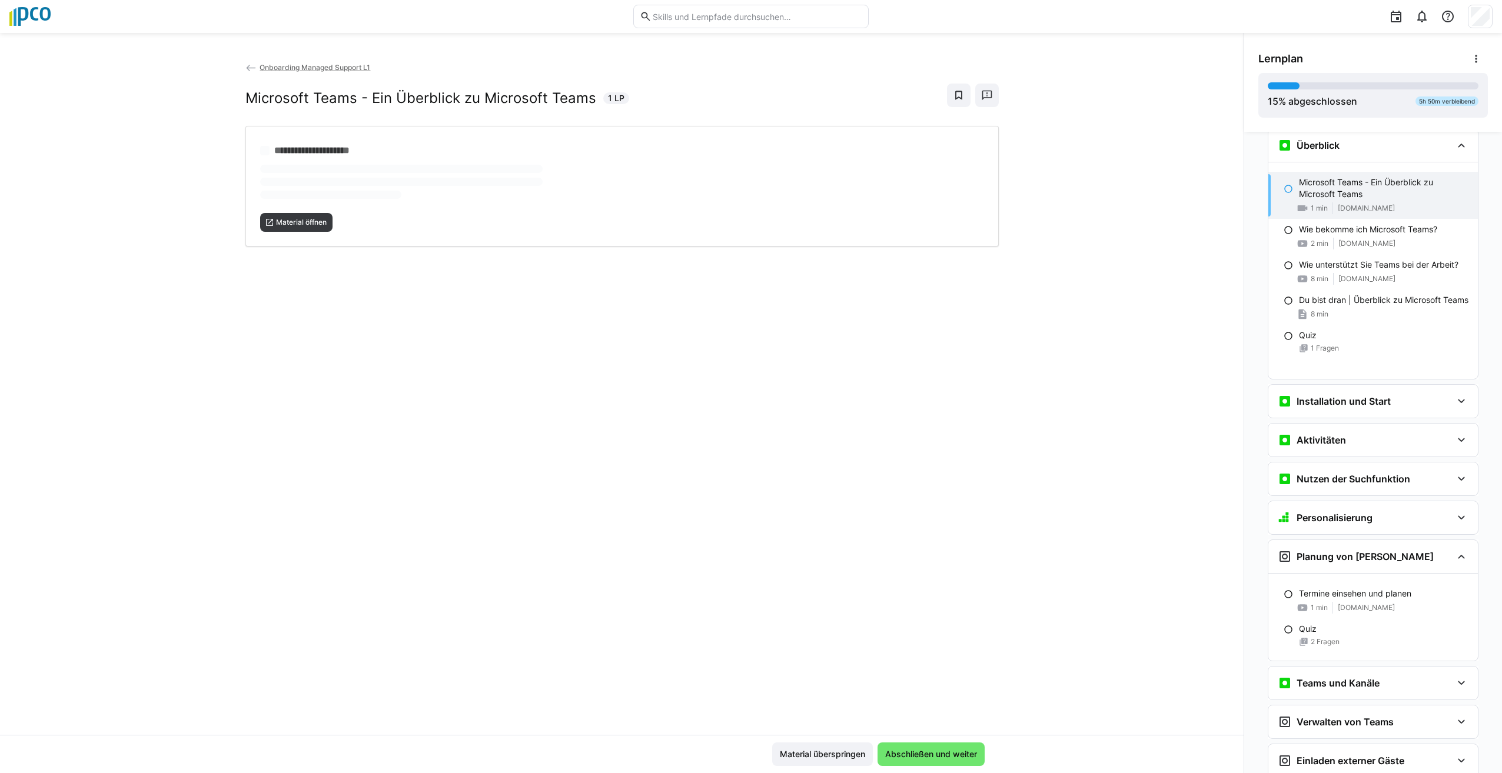
scroll to position [19, 0]
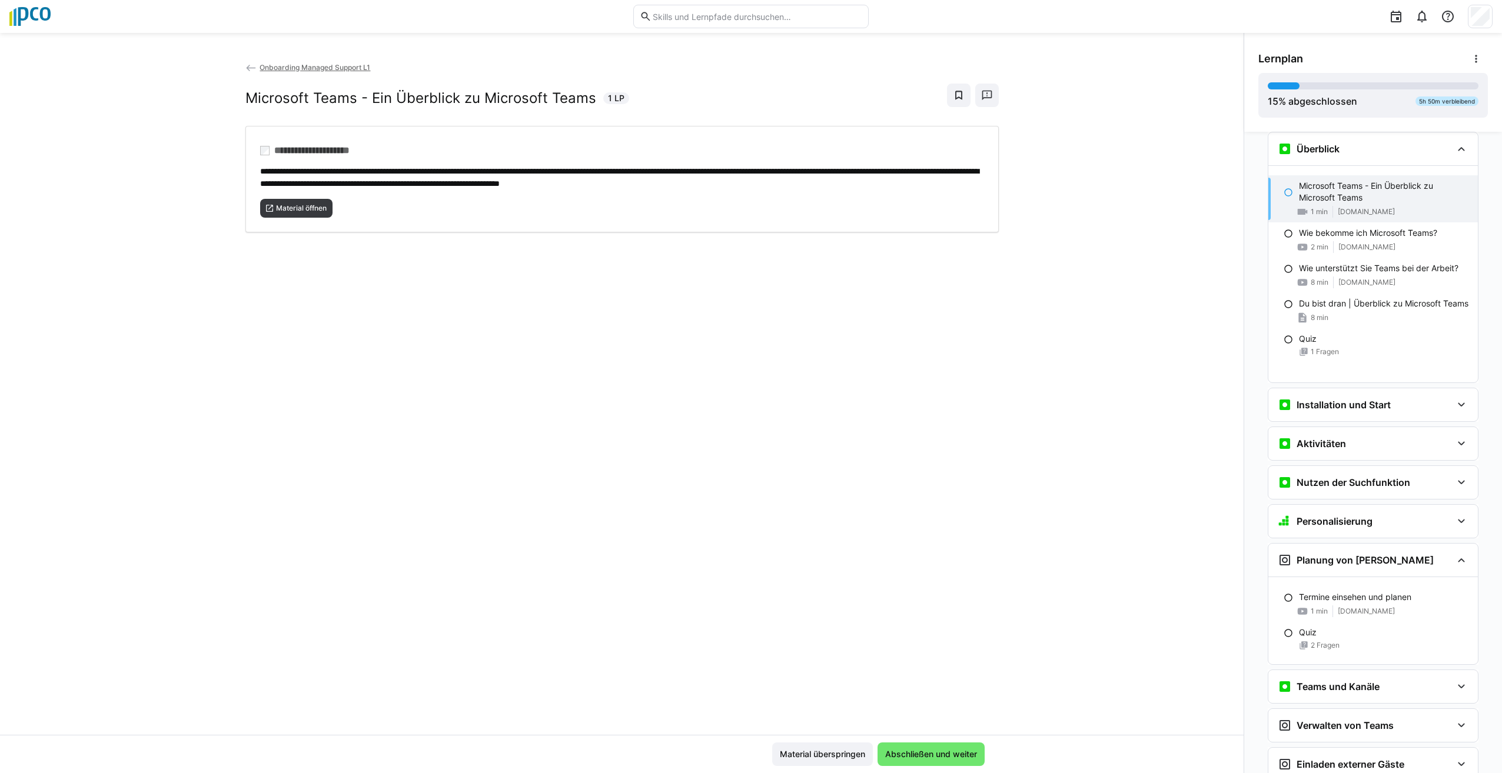
click at [1283, 192] on eds-icon at bounding box center [1287, 192] width 9 height 9
click at [1369, 345] on div "Quiz" at bounding box center [1383, 339] width 169 height 12
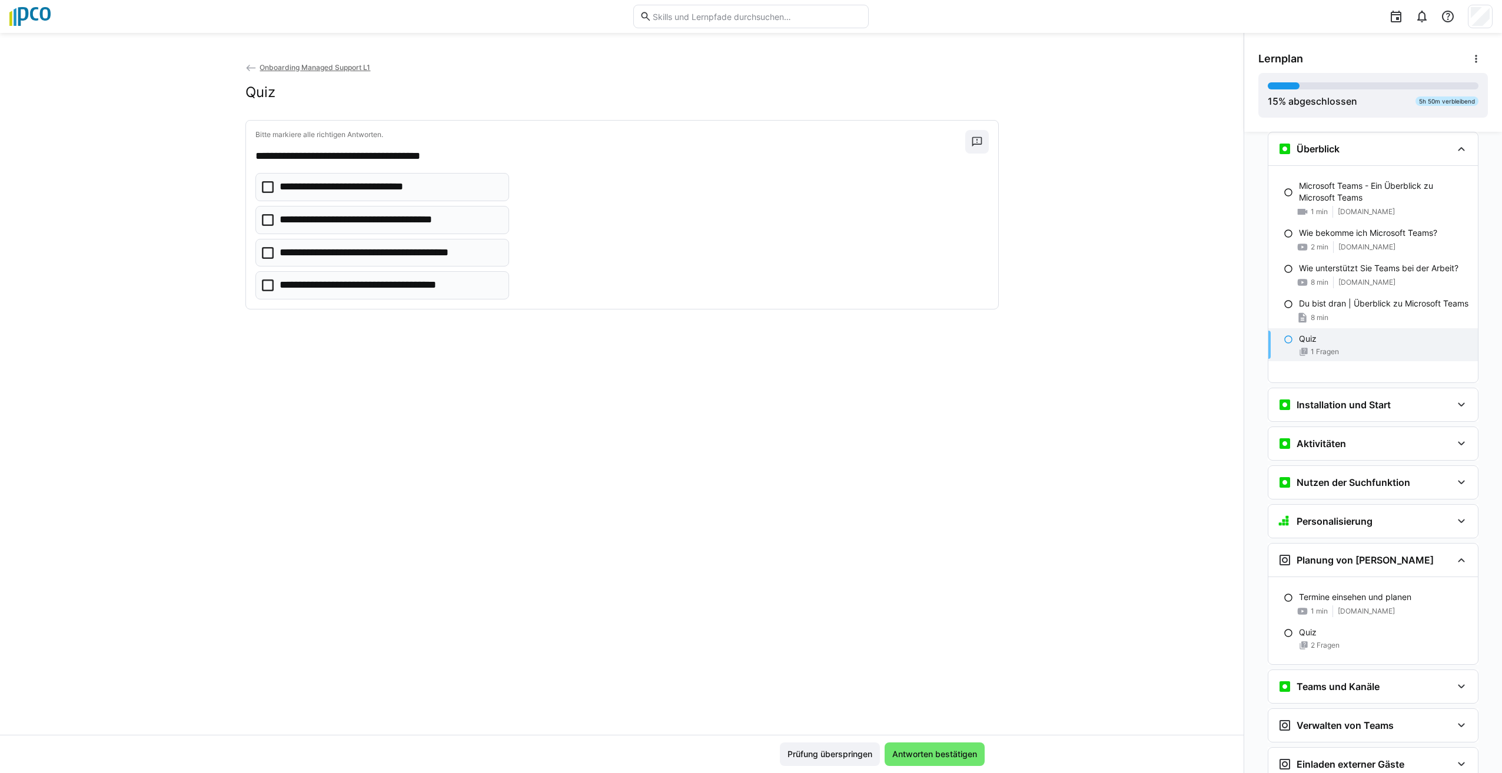
click at [262, 279] on icon at bounding box center [268, 285] width 12 height 12
click at [926, 753] on span "Antworten bestätigen" at bounding box center [934, 754] width 88 height 12
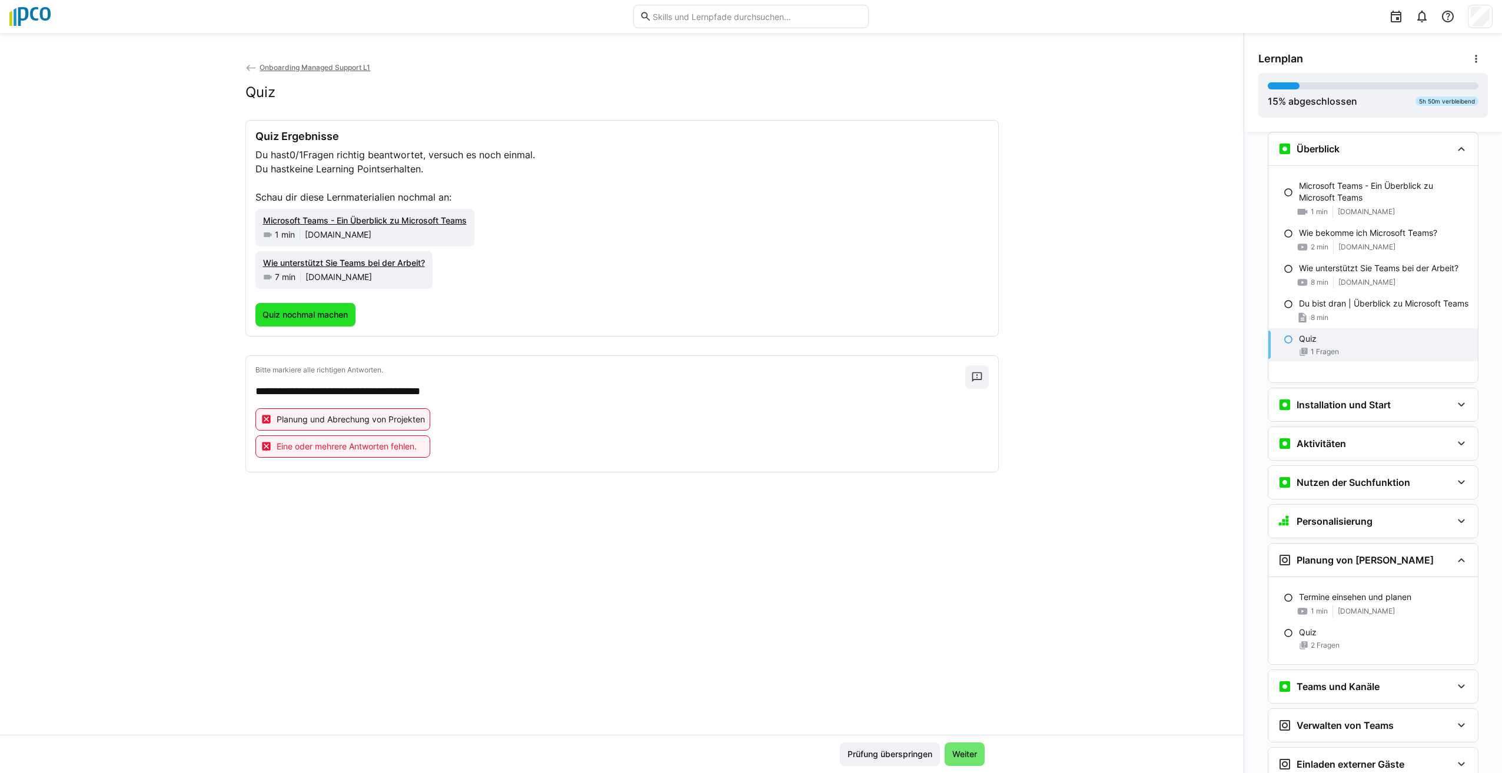
click at [298, 315] on span "Quiz nochmal machen" at bounding box center [305, 315] width 89 height 12
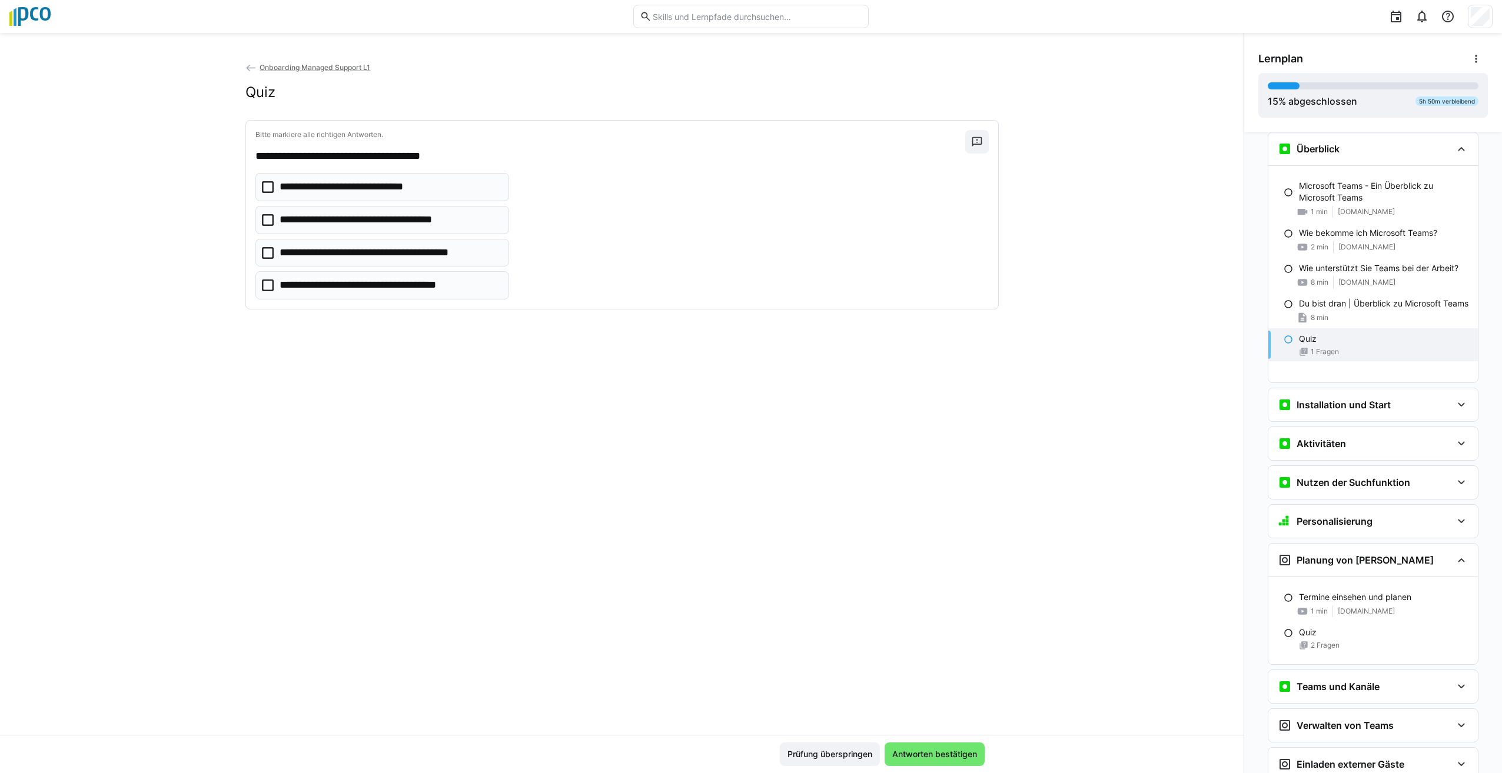
click at [264, 184] on icon at bounding box center [268, 187] width 12 height 12
click at [927, 752] on span "Antworten bestätigen" at bounding box center [934, 754] width 88 height 12
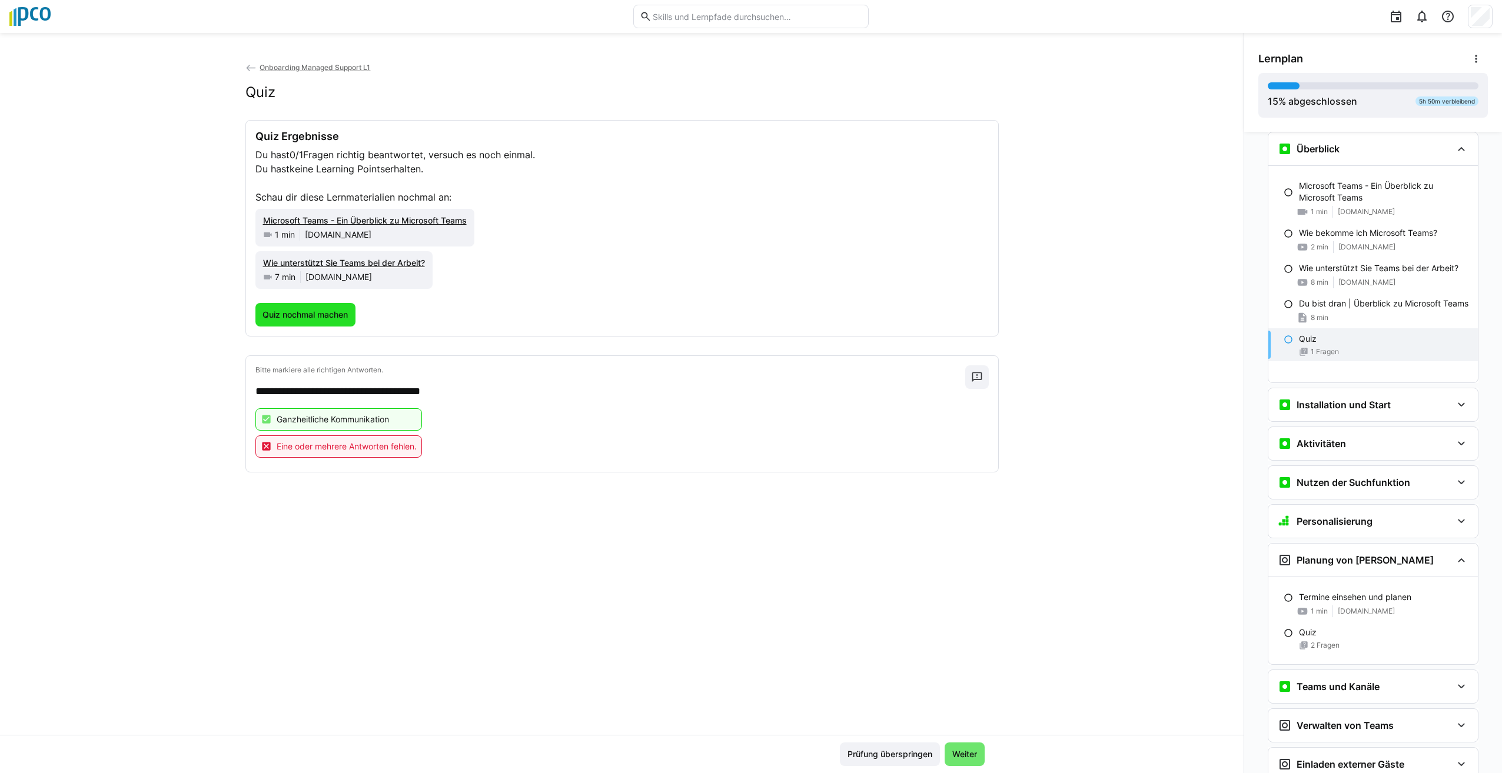
click at [310, 307] on span "Quiz nochmal machen" at bounding box center [305, 315] width 101 height 24
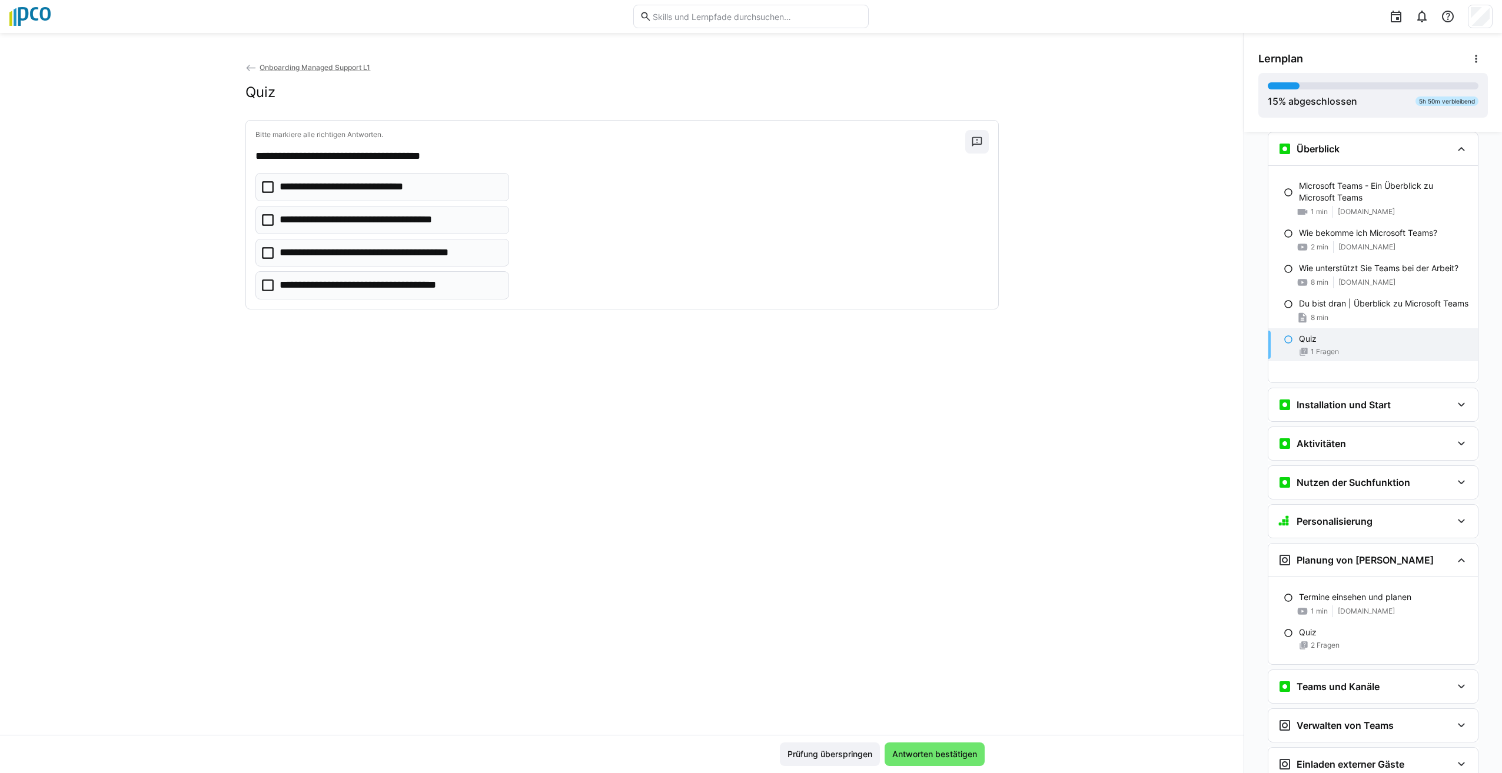
click at [265, 223] on icon at bounding box center [268, 220] width 12 height 12
click at [936, 749] on span "Antworten bestätigen" at bounding box center [934, 754] width 88 height 12
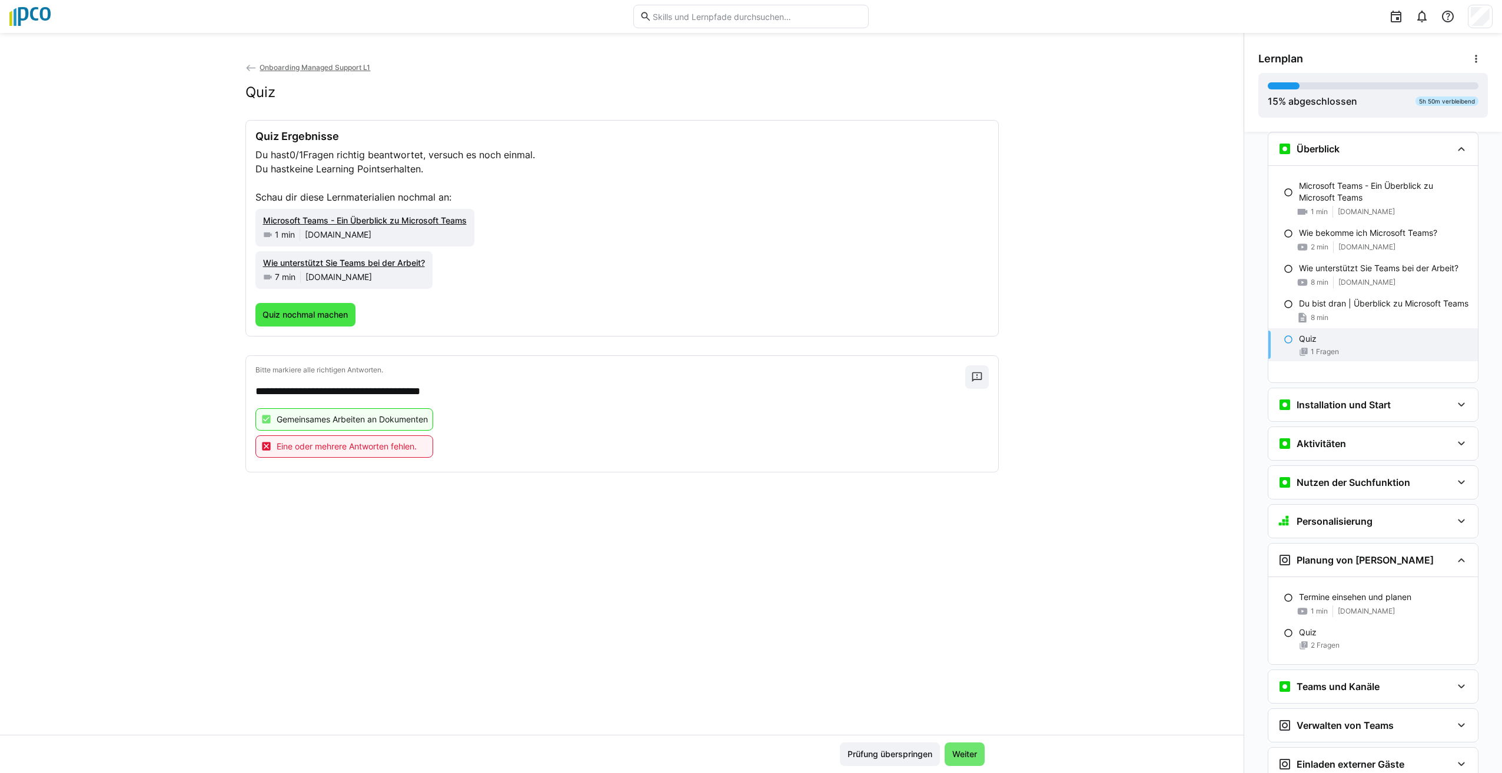
click at [337, 322] on span "Quiz nochmal machen" at bounding box center [305, 315] width 101 height 24
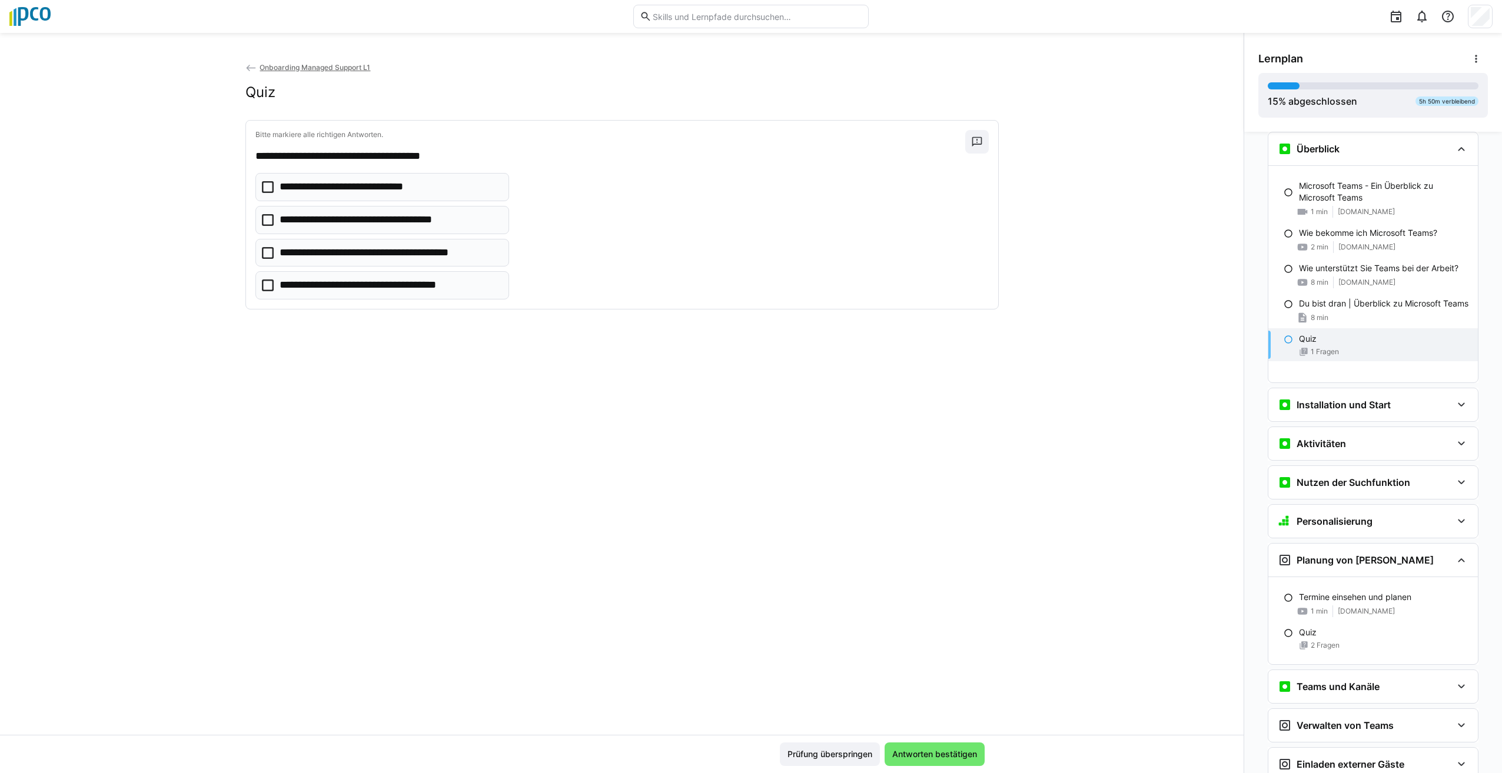
click at [262, 251] on icon at bounding box center [268, 253] width 12 height 12
click at [930, 754] on span "Antworten bestätigen" at bounding box center [934, 754] width 88 height 12
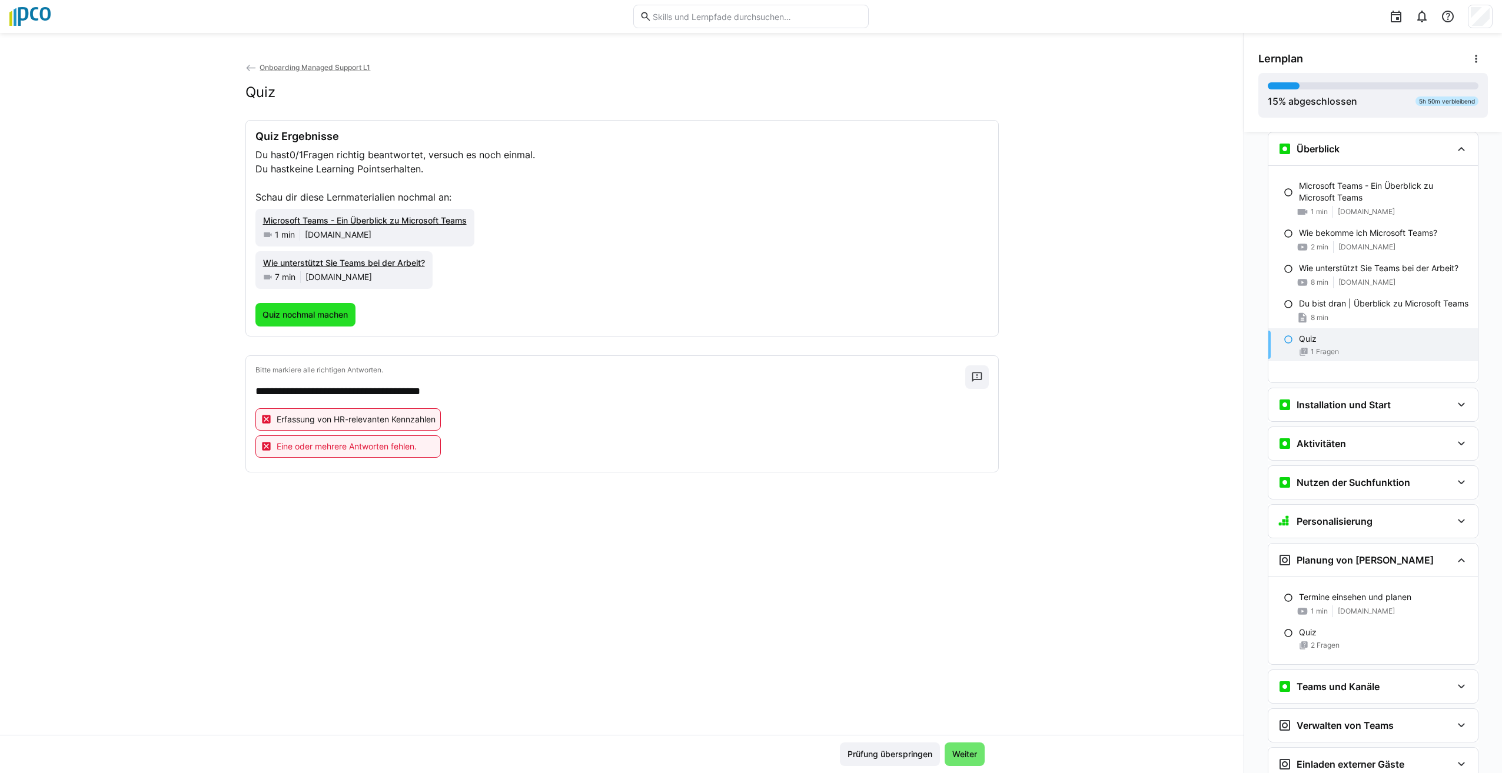
click at [323, 312] on span "Quiz nochmal machen" at bounding box center [305, 315] width 89 height 12
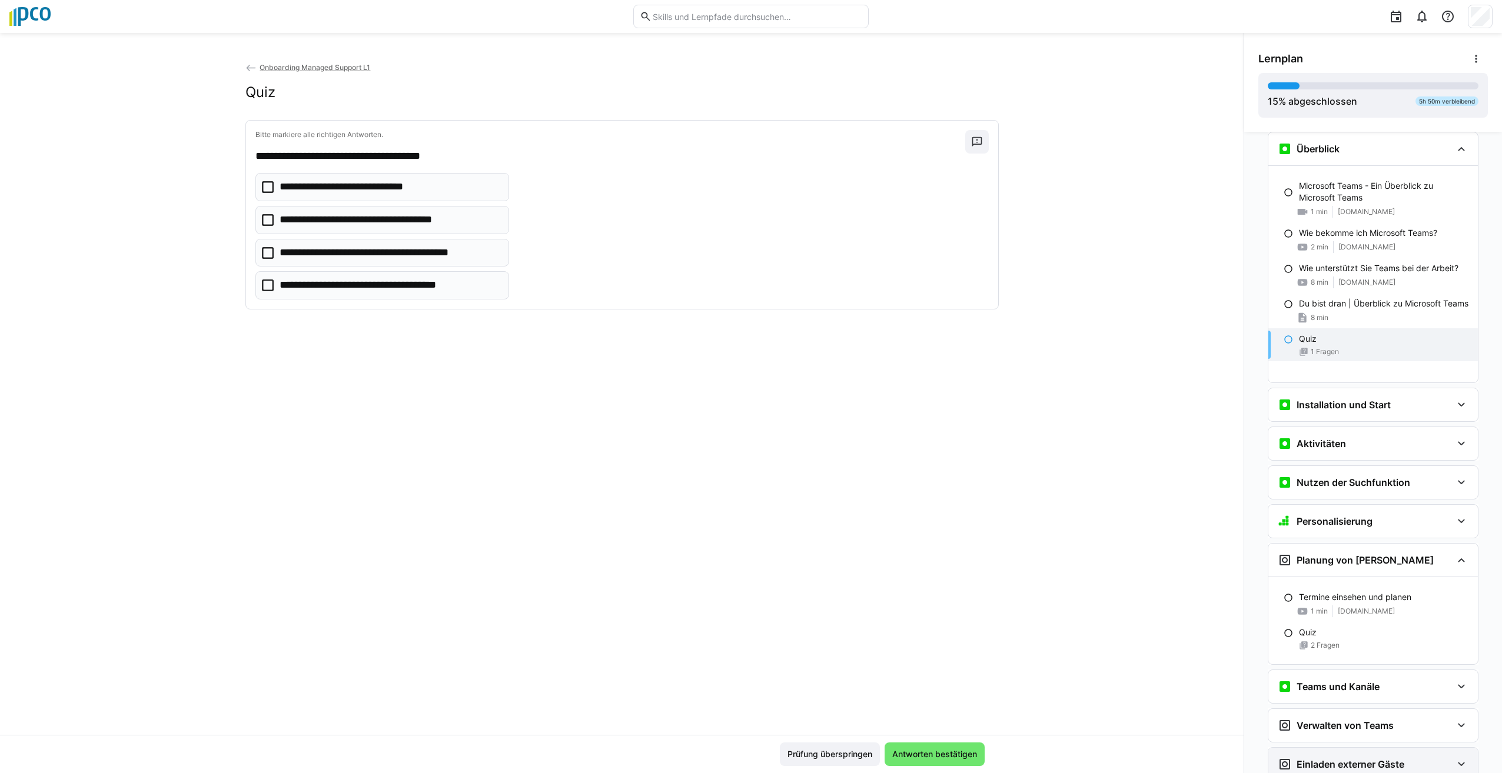
click at [1454, 754] on eds-icon at bounding box center [1461, 764] width 14 height 14
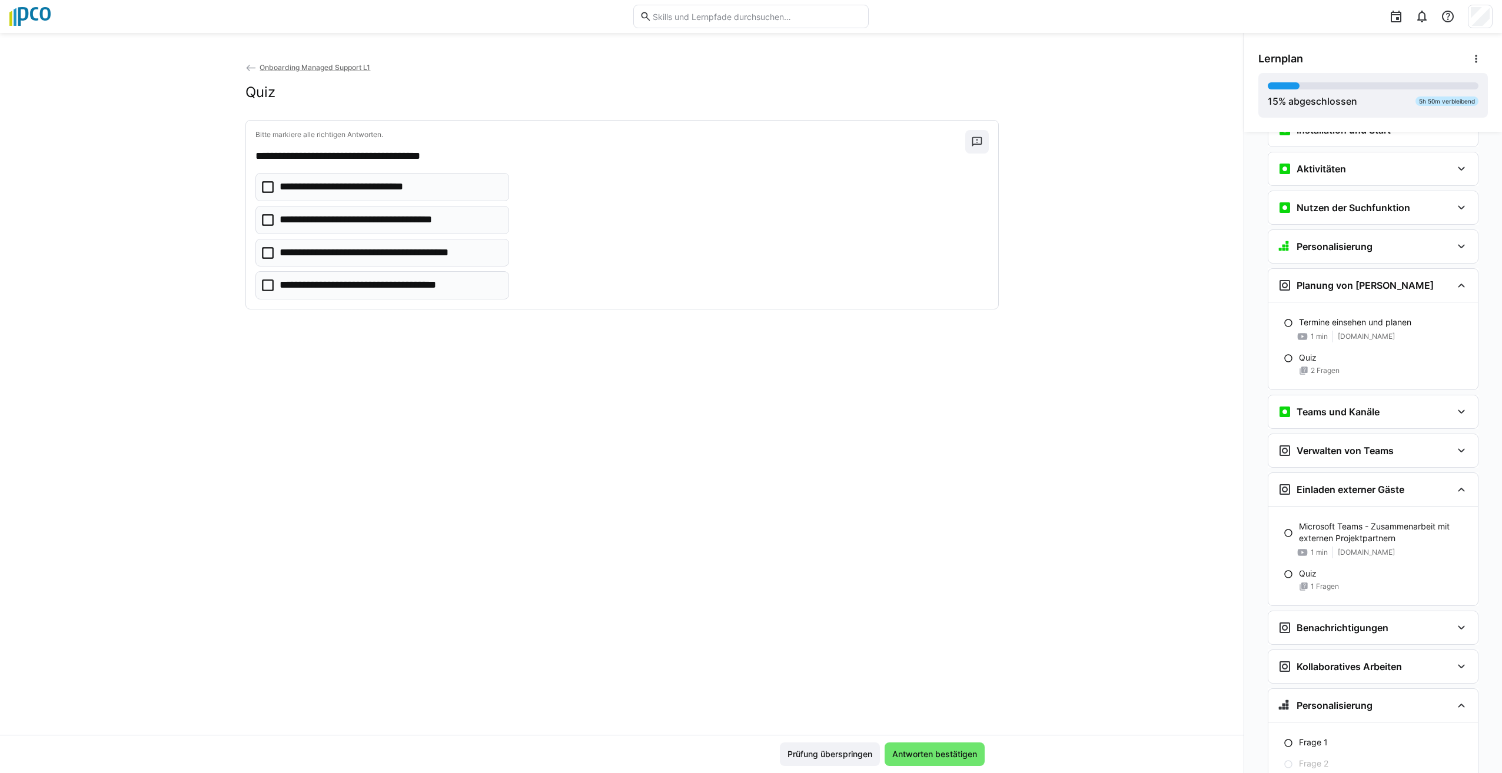
scroll to position [302, 0]
